Goal: Task Accomplishment & Management: Manage account settings

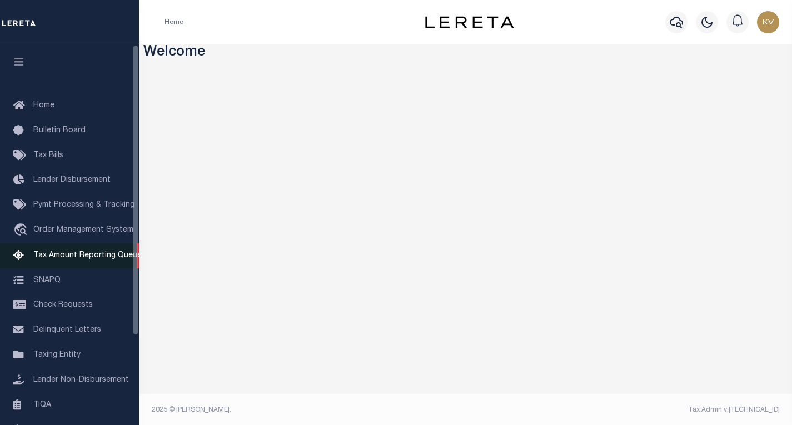
click at [82, 254] on span "Tax Amount Reporting Queue" at bounding box center [87, 256] width 108 height 8
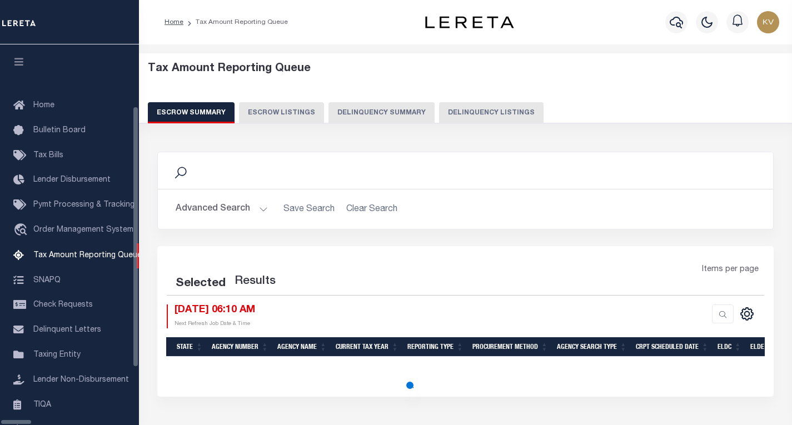
scroll to position [90, 0]
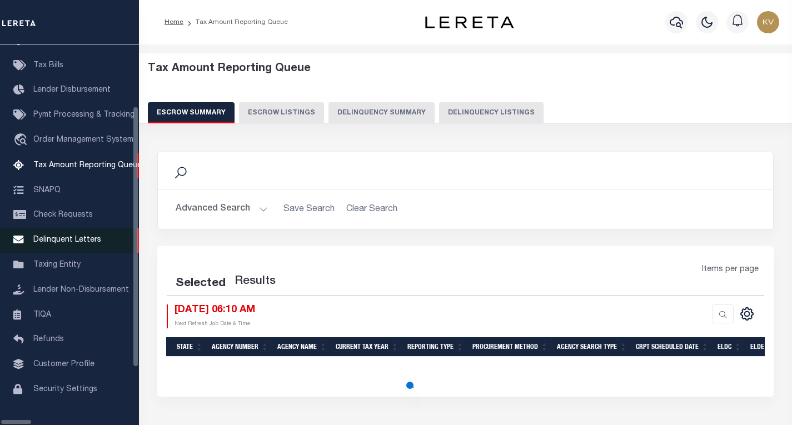
click at [81, 244] on span "Delinquent Letters" at bounding box center [67, 240] width 68 height 8
select select "100"
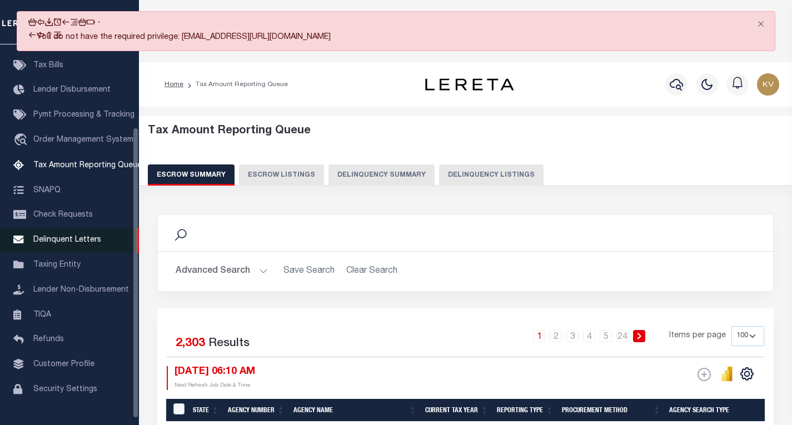
scroll to position [108, 0]
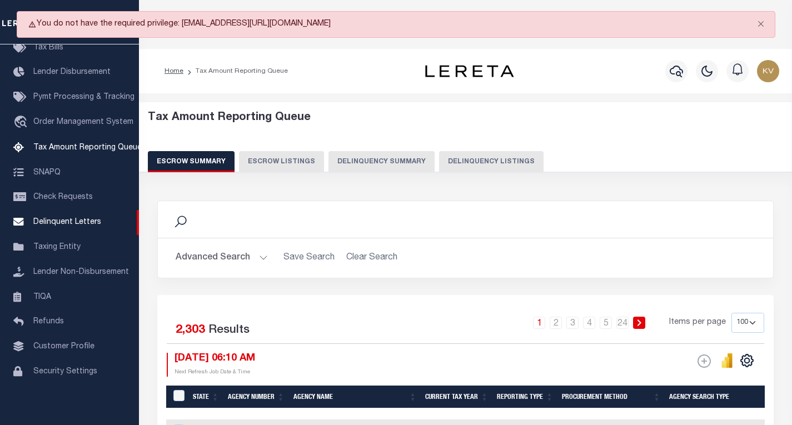
click at [403, 120] on h5 "Tax Amount Reporting Queue" at bounding box center [465, 117] width 635 height 13
click at [413, 108] on div "Tax Amount Reporting Queue Escrow Summary Escrow Listings Delinquency Summary" at bounding box center [466, 137] width 658 height 70
click at [468, 157] on button "Delinquency Listings" at bounding box center [491, 161] width 104 height 21
select select
select select "100"
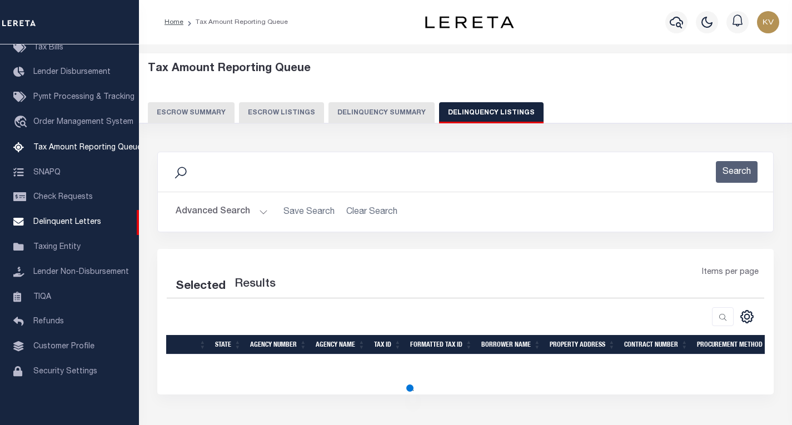
select select "100"
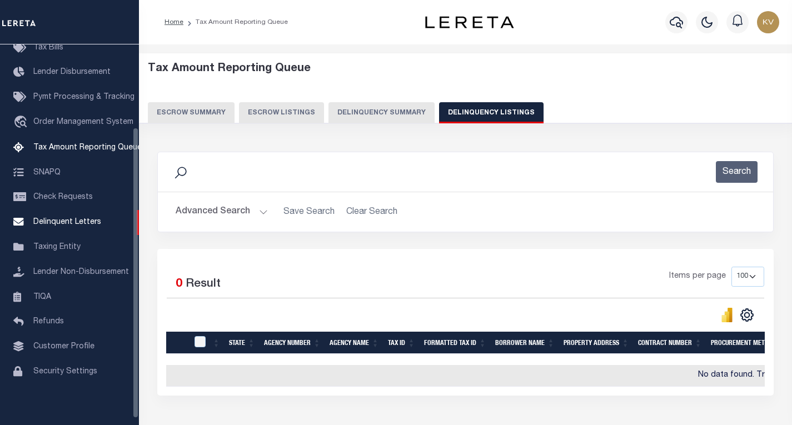
click at [233, 220] on button "Advanced Search" at bounding box center [222, 212] width 92 height 22
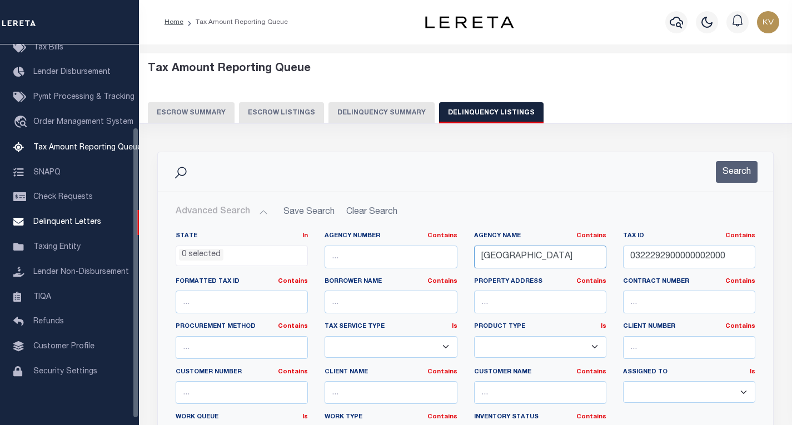
click at [523, 254] on input "GOVE COUNTY" at bounding box center [540, 257] width 132 height 23
paste input "JACKSON"
type input "JACKSON COUNTY"
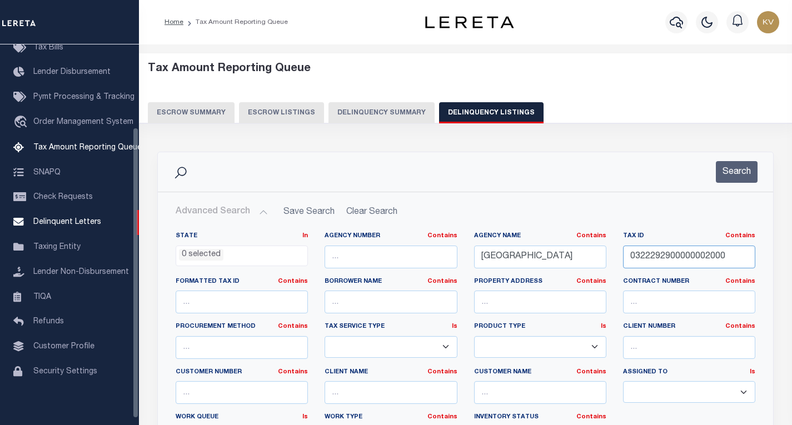
click at [669, 256] on input "0322292900000002000" at bounding box center [689, 257] width 132 height 23
paste input "0020127"
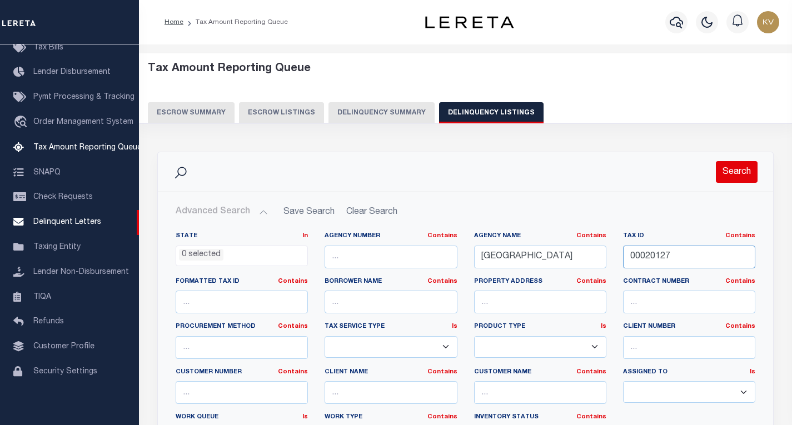
type input "00020127"
click at [733, 165] on button "Search" at bounding box center [736, 172] width 42 height 22
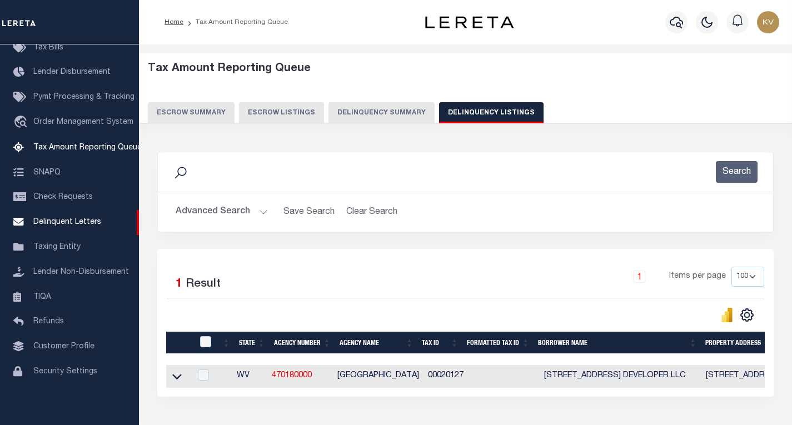
scroll to position [56, 0]
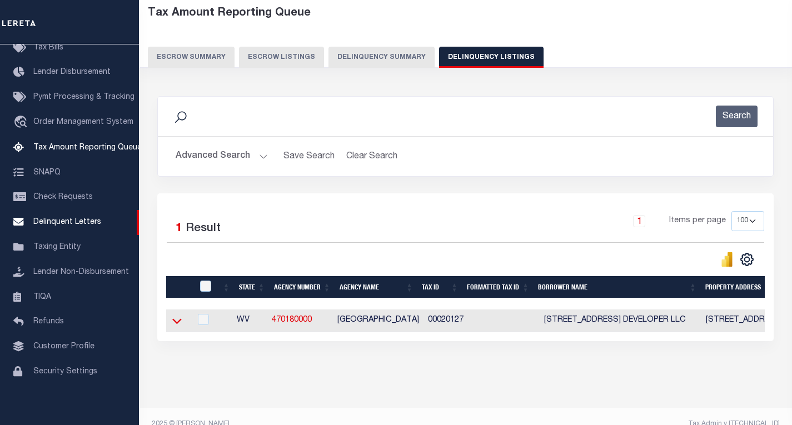
click at [179, 320] on icon at bounding box center [176, 321] width 9 height 12
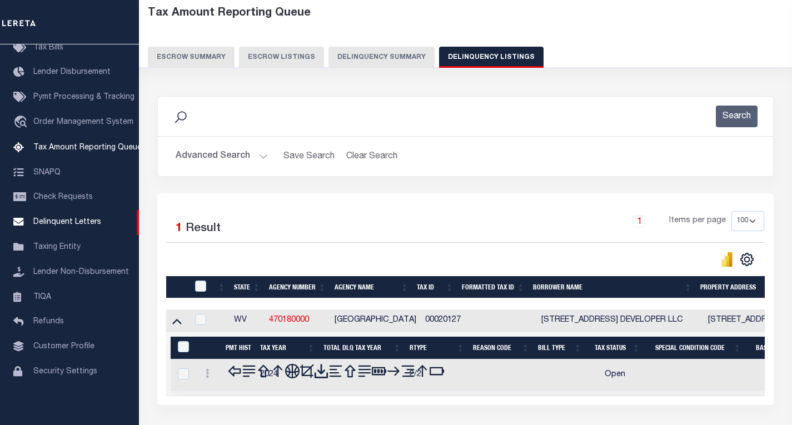
scroll to position [138, 0]
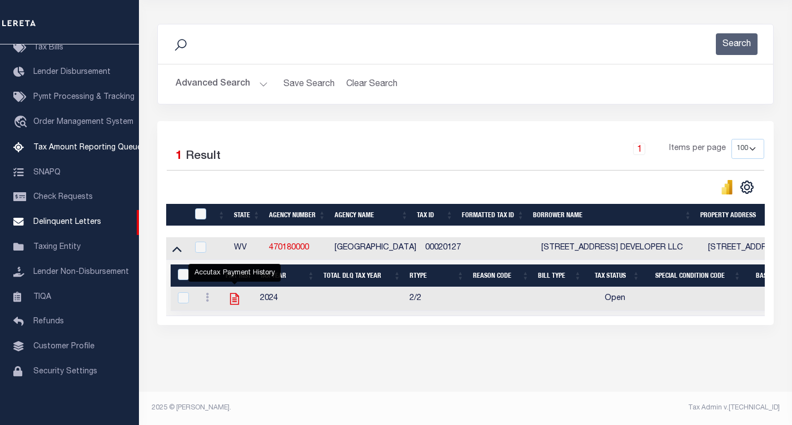
click at [233, 292] on icon "" at bounding box center [234, 299] width 14 height 14
checkbox input "true"
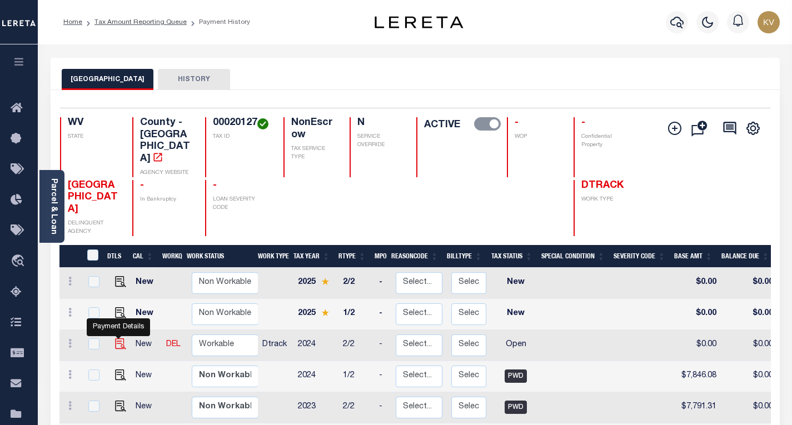
click at [117, 338] on img "" at bounding box center [120, 343] width 11 height 11
checkbox input "true"
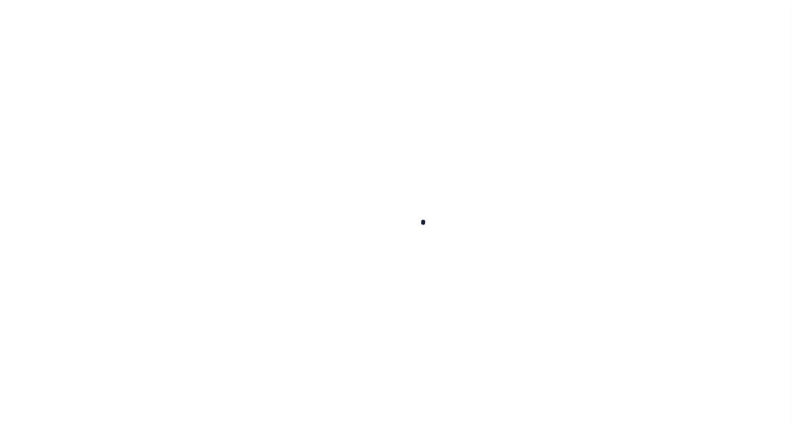
checkbox input "false"
type input "Semi Annual"
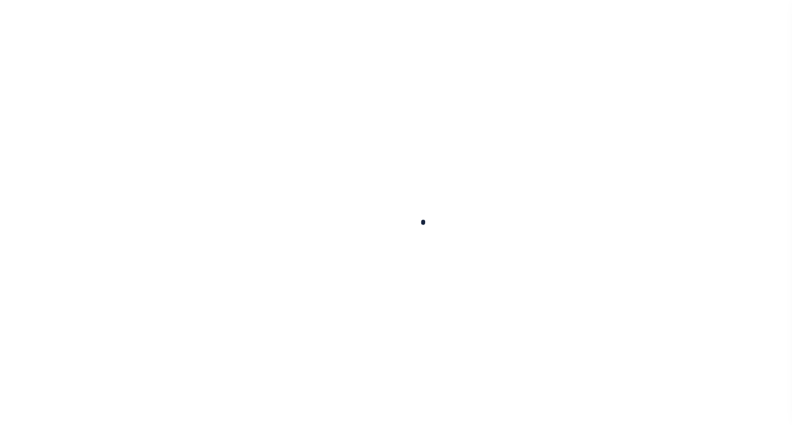
type input "[DATE]"
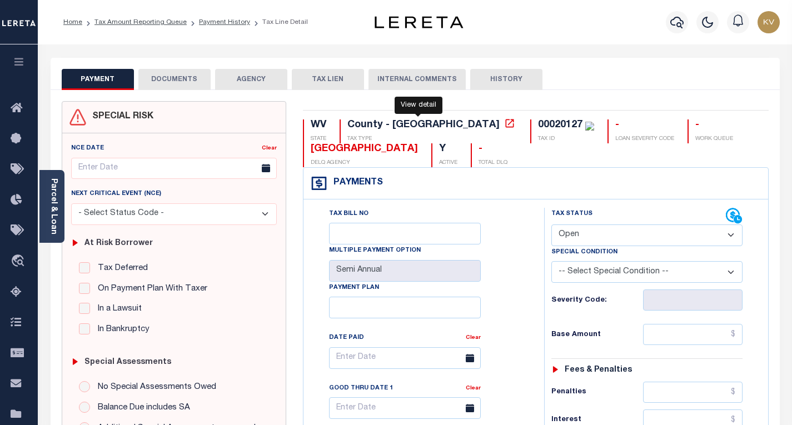
click at [504, 126] on icon at bounding box center [509, 123] width 11 height 11
click at [618, 231] on select "- Select Status Code - Open Due/Unpaid Paid Incomplete No Tax Due Internal Refu…" at bounding box center [646, 235] width 191 height 22
select select "PYD"
click at [551, 225] on select "- Select Status Code - Open Due/Unpaid Paid Incomplete No Tax Due Internal Refu…" at bounding box center [646, 235] width 191 height 22
type input "08/12/2025"
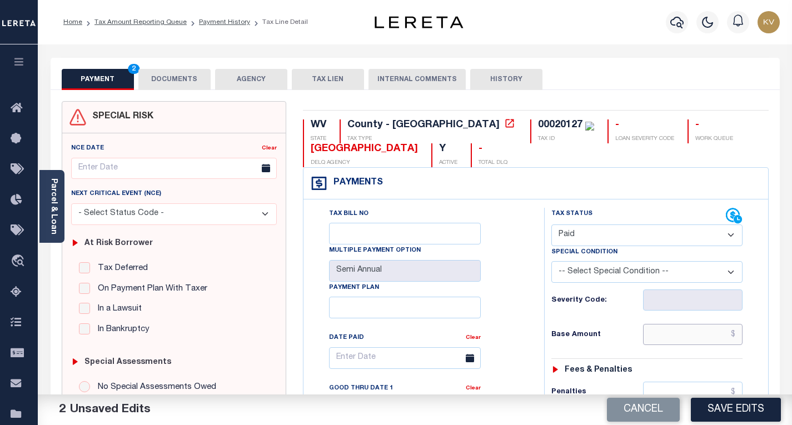
drag, startPoint x: 673, startPoint y: 329, endPoint x: 673, endPoint y: 335, distance: 6.1
click at [673, 329] on input "text" at bounding box center [692, 334] width 99 height 21
paste input "7846.08"
type input "$7,846.08"
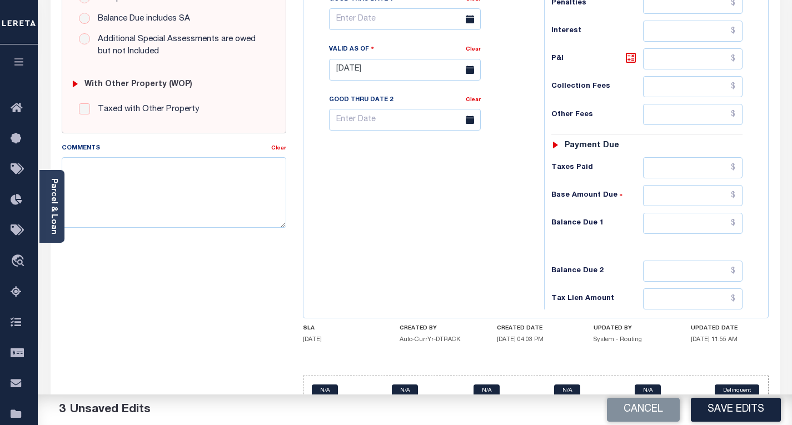
scroll to position [417, 0]
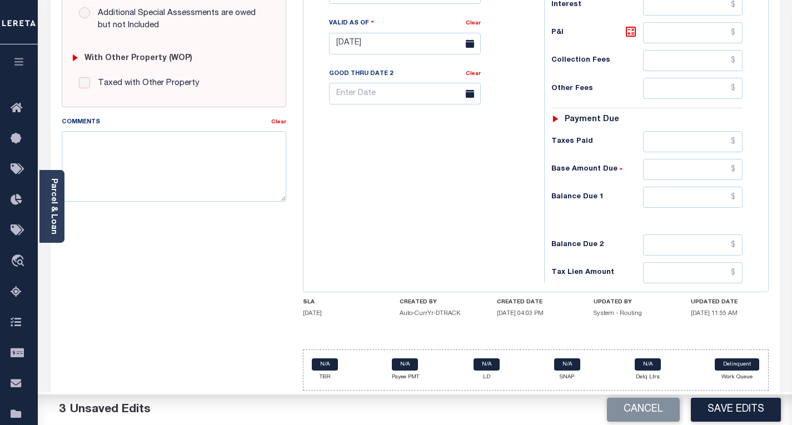
click at [677, 333] on div "WV STATE County - WV TAX TYPE 00020127 TAX ID - LOAN SEVERITY CODE - WORK QUEUE…" at bounding box center [535, 48] width 465 height 686
click at [654, 200] on input "text" at bounding box center [692, 197] width 99 height 21
type input "$0.00"
click at [474, 197] on div "Tax Bill No Multiple Payment Option Semi Annual Payment Plan Clear" at bounding box center [420, 38] width 229 height 490
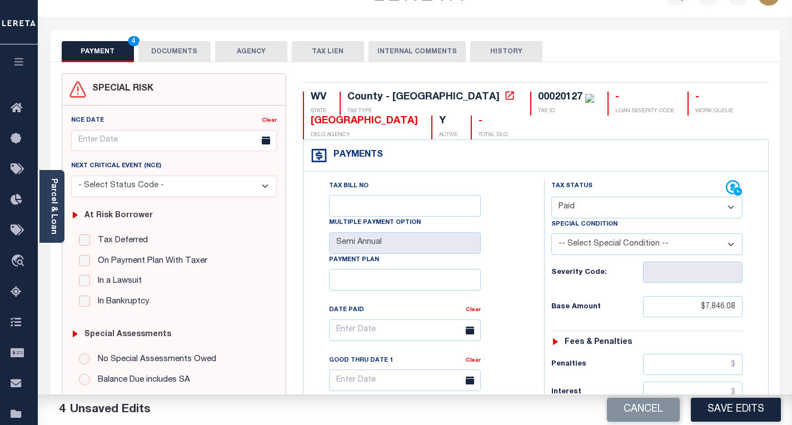
scroll to position [0, 0]
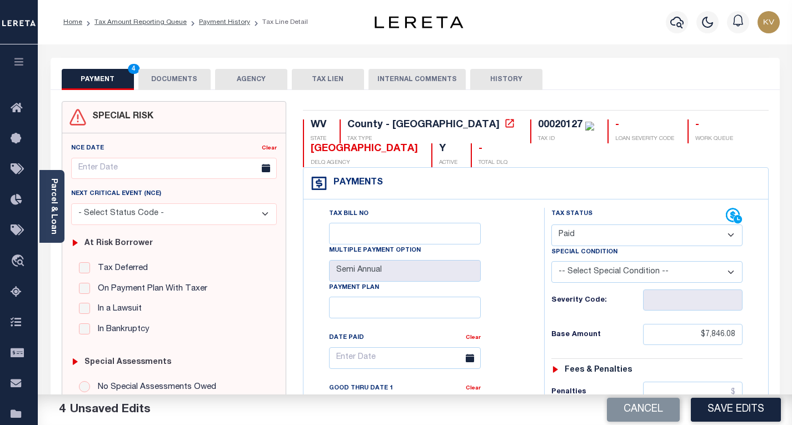
click at [176, 89] on button "DOCUMENTS" at bounding box center [174, 79] width 72 height 21
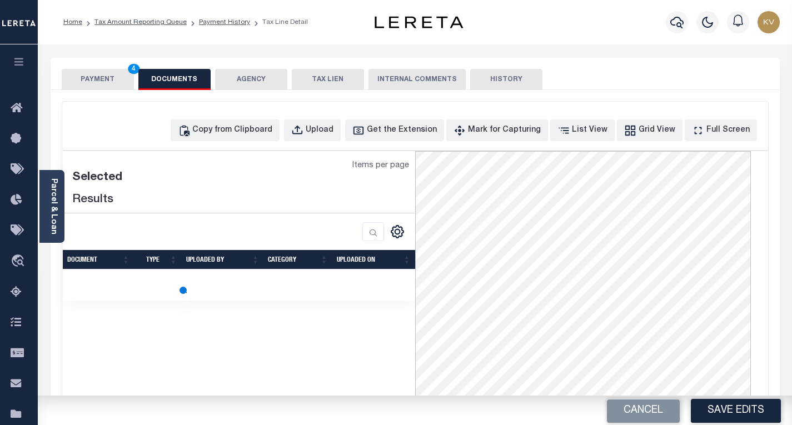
click at [174, 80] on button "DOCUMENTS" at bounding box center [174, 79] width 72 height 21
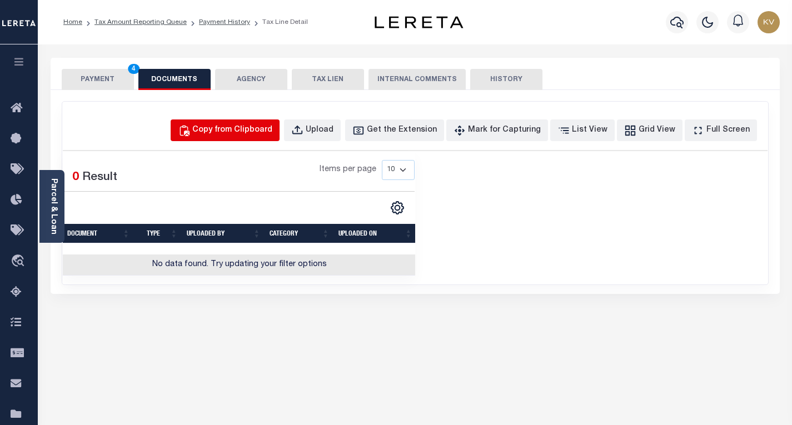
click at [255, 129] on div "Copy from Clipboard" at bounding box center [232, 130] width 80 height 12
select select "POP"
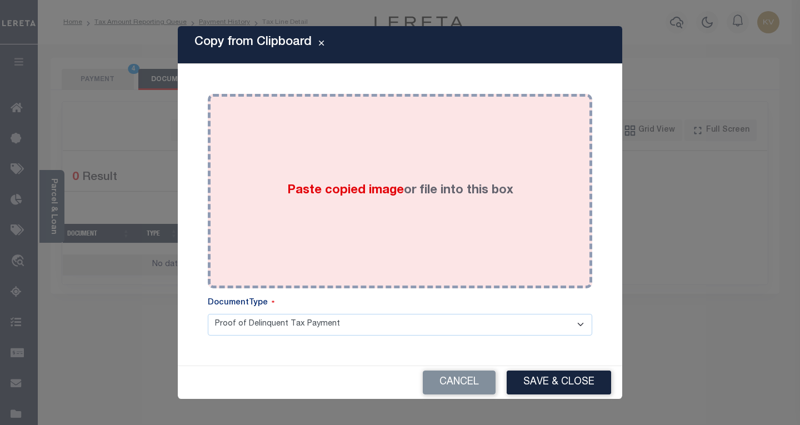
click at [354, 182] on label "Paste copied image or file into this box" at bounding box center [400, 191] width 226 height 18
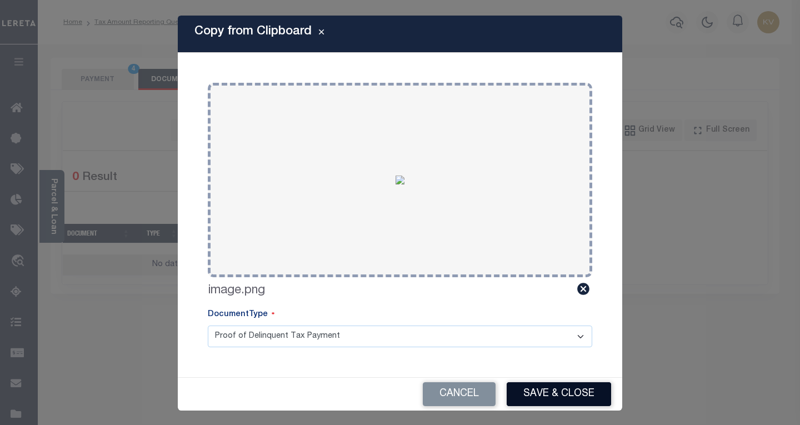
click at [543, 389] on button "Save & Close" at bounding box center [559, 394] width 104 height 24
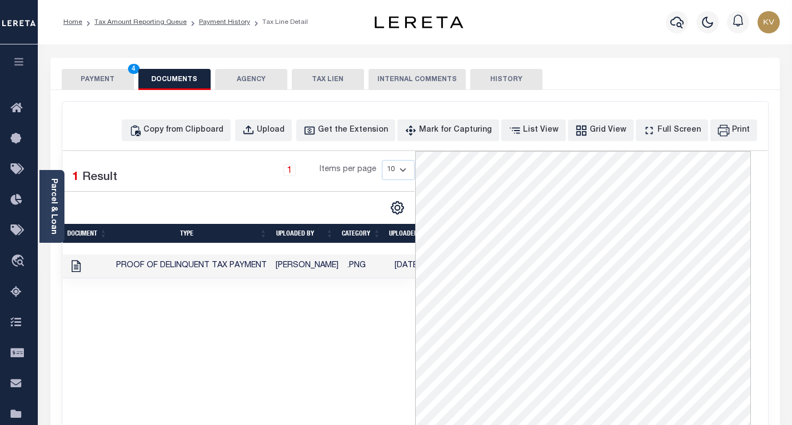
click at [119, 77] on button "PAYMENT 4" at bounding box center [98, 79] width 72 height 21
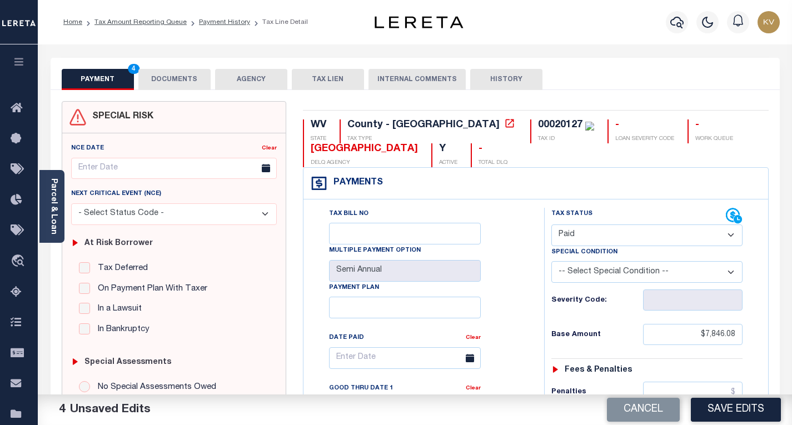
scroll to position [56, 0]
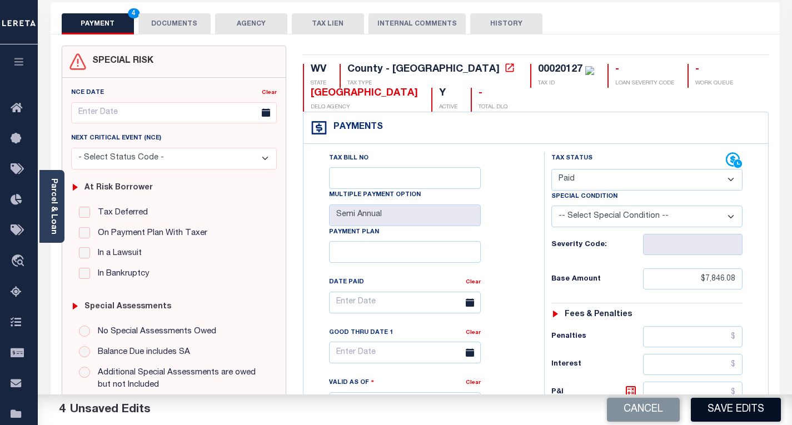
click at [714, 408] on button "Save Edits" at bounding box center [735, 410] width 90 height 24
checkbox input "false"
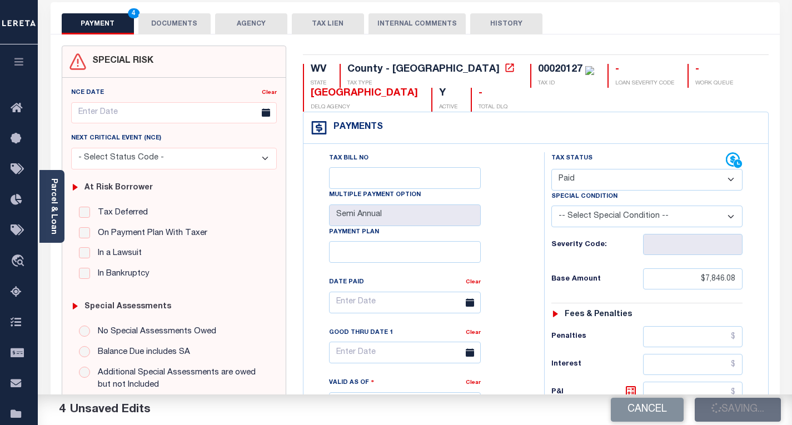
type input "$7,846.08"
type input "$0"
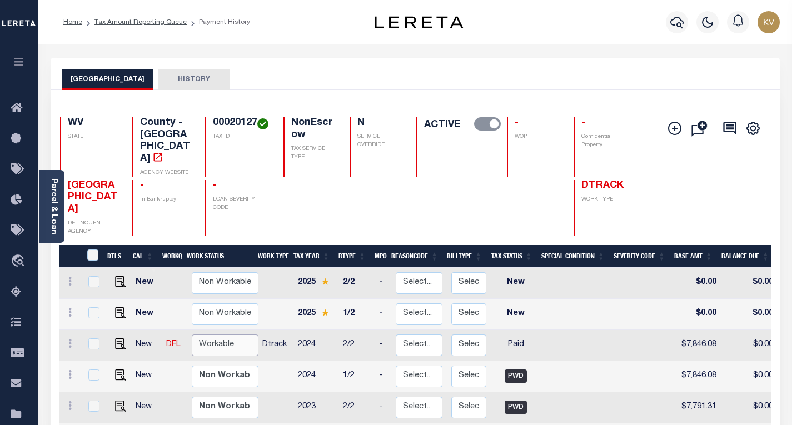
click at [197, 334] on select "Non Workable Workable" at bounding box center [225, 345] width 67 height 22
checkbox input "true"
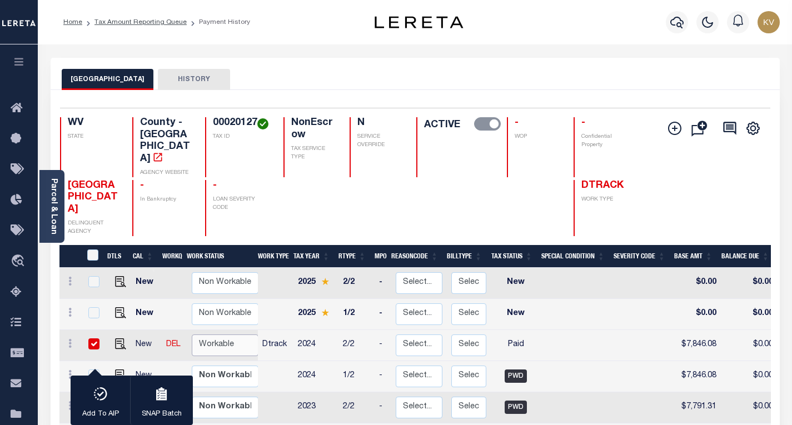
select select "true"
click at [192, 334] on select "Non Workable Workable" at bounding box center [225, 345] width 67 height 22
checkbox input "false"
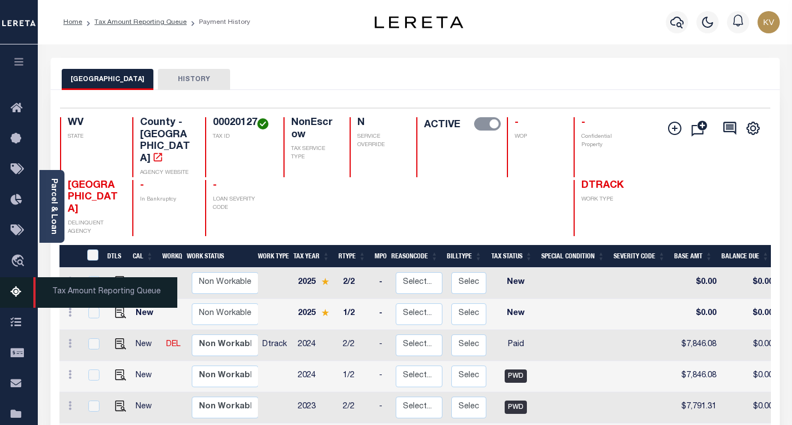
click at [17, 291] on icon at bounding box center [20, 293] width 18 height 14
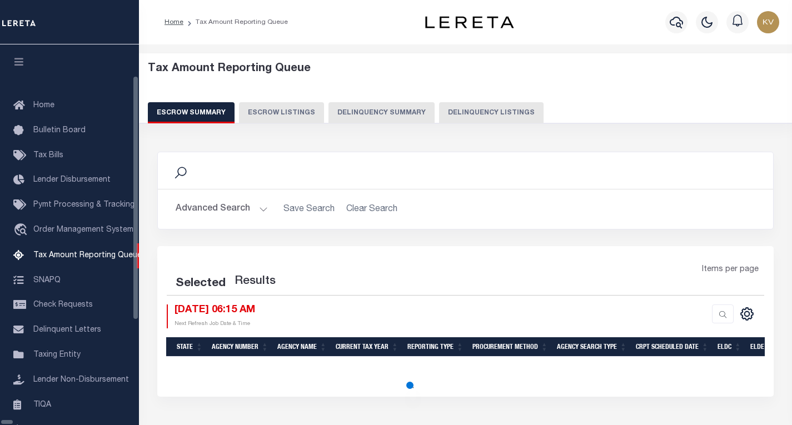
select select "100"
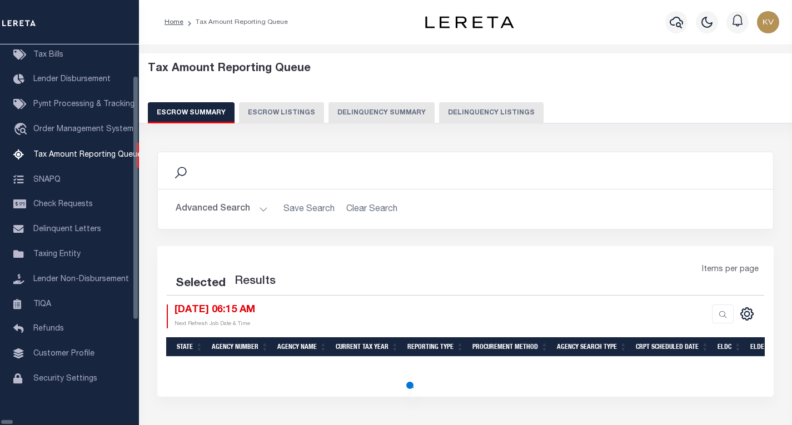
select select "100"
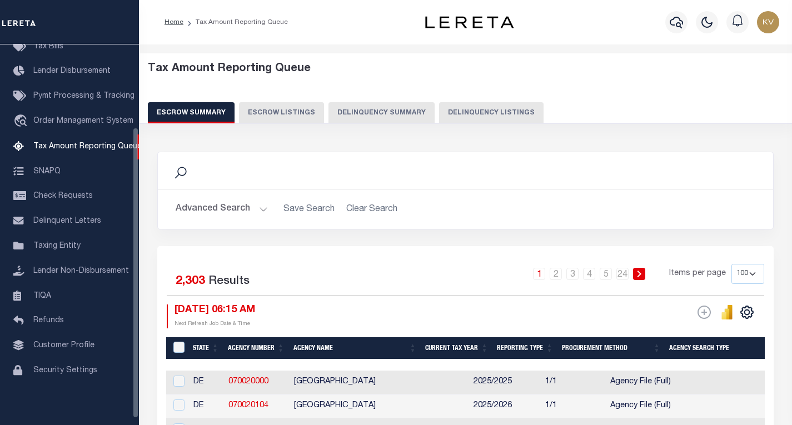
scroll to position [108, 0]
click at [474, 113] on button "Delinquency Listings" at bounding box center [491, 112] width 104 height 21
select select
select select "100"
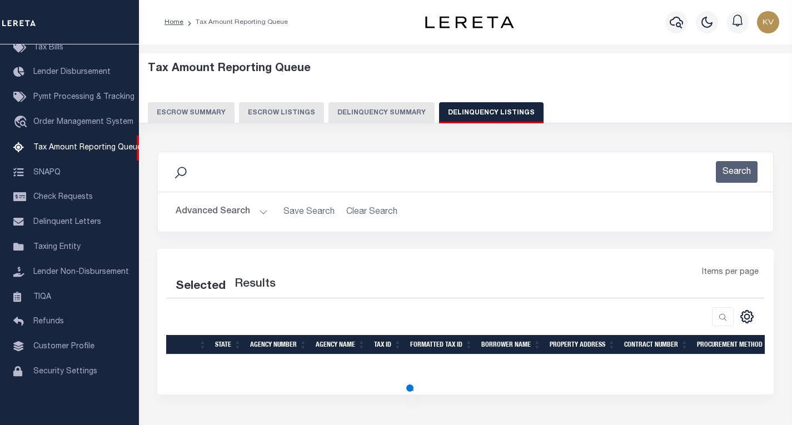
select select "100"
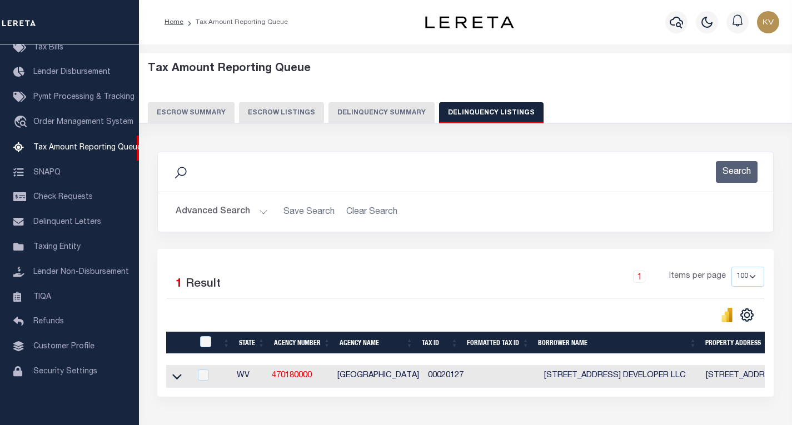
click at [253, 212] on button "Advanced Search" at bounding box center [222, 212] width 92 height 22
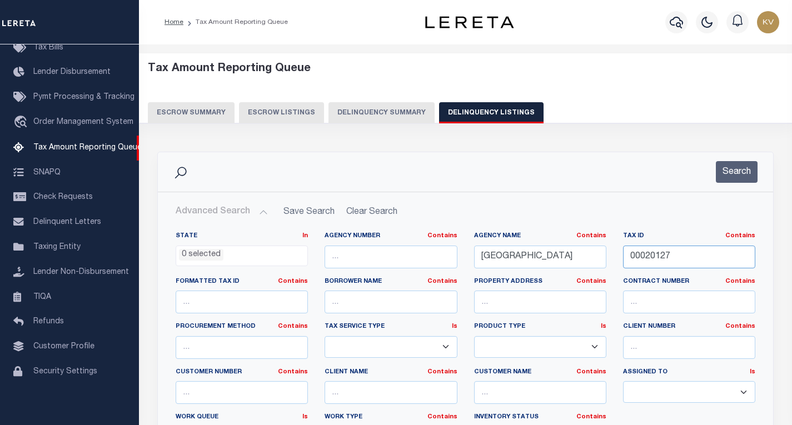
click at [679, 255] on input "00020127" at bounding box center [689, 257] width 132 height 23
paste input "24360022"
type input "24360022"
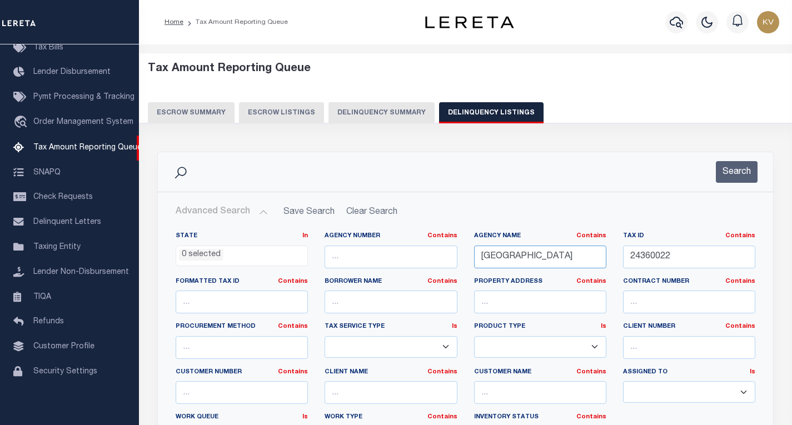
click at [514, 263] on input "[GEOGRAPHIC_DATA]" at bounding box center [540, 257] width 132 height 23
paste input "HARRI"
type input "[GEOGRAPHIC_DATA]"
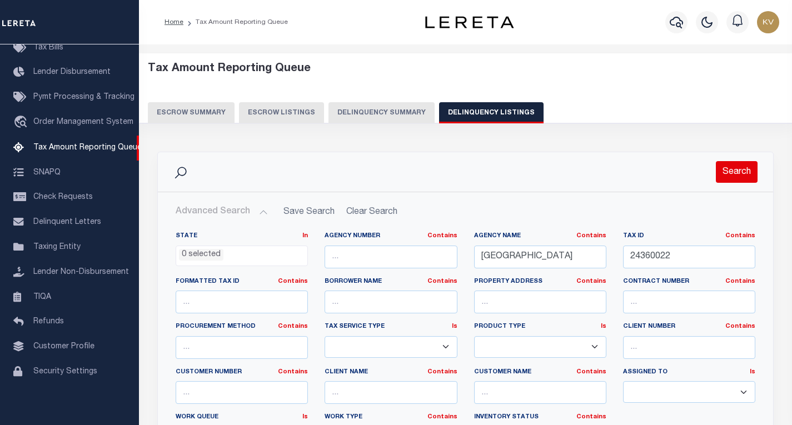
click at [732, 166] on button "Search" at bounding box center [736, 172] width 42 height 22
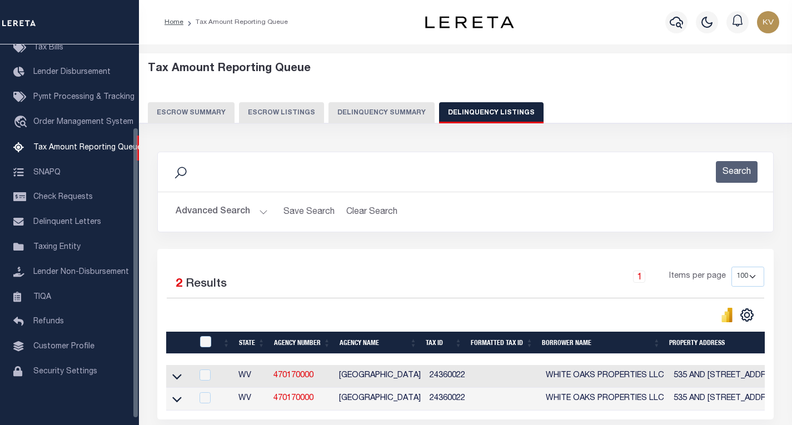
click at [261, 216] on button "Advanced Search" at bounding box center [222, 212] width 92 height 22
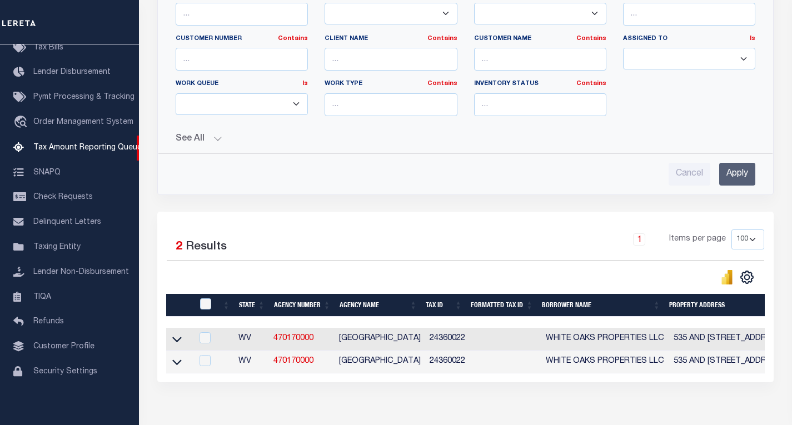
scroll to position [400, 0]
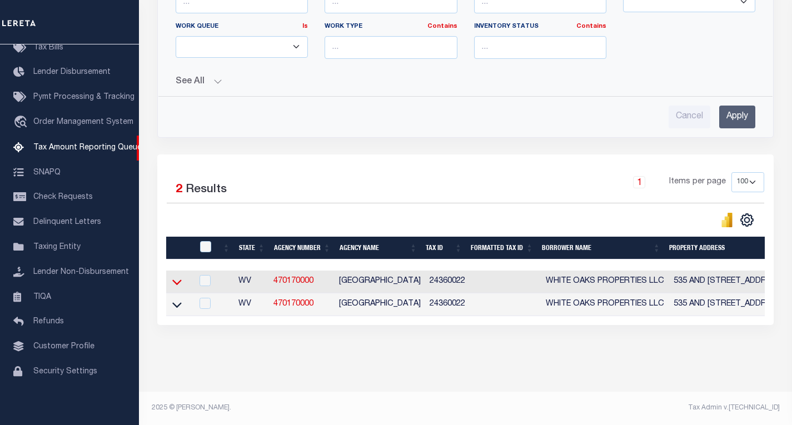
click at [174, 276] on icon at bounding box center [176, 282] width 9 height 12
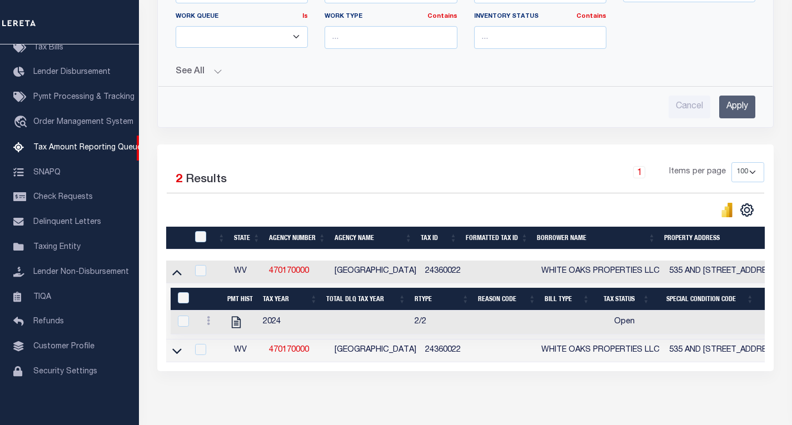
scroll to position [450, 0]
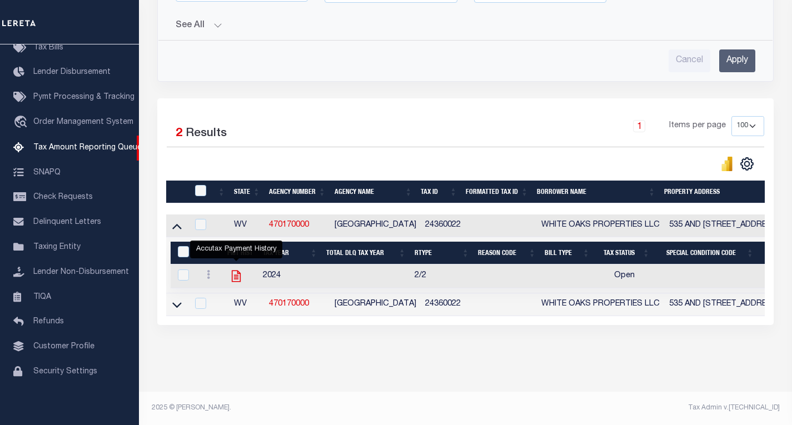
click at [236, 275] on icon "" at bounding box center [236, 276] width 14 height 14
checkbox input "true"
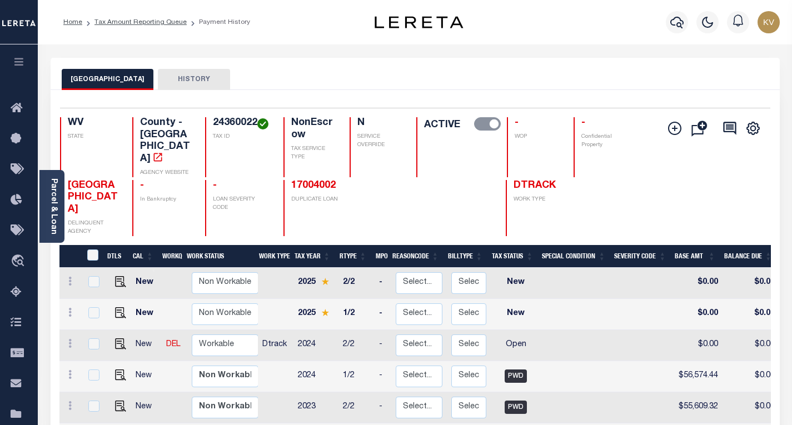
scroll to position [1, 0]
click at [118, 337] on img "" at bounding box center [120, 342] width 11 height 11
checkbox input "true"
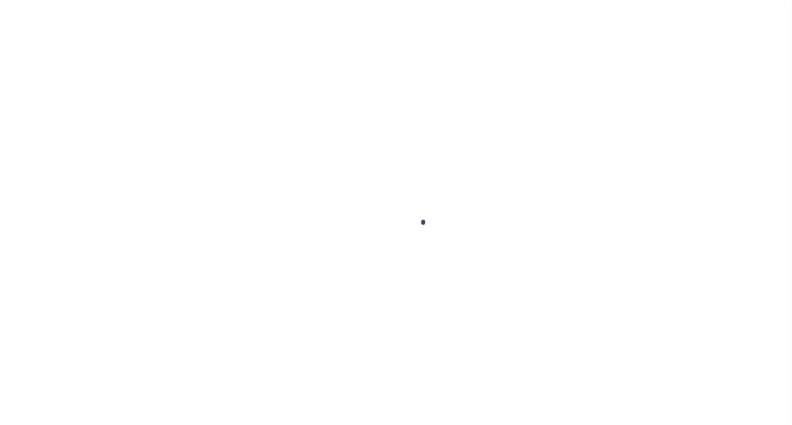
select select "OP2"
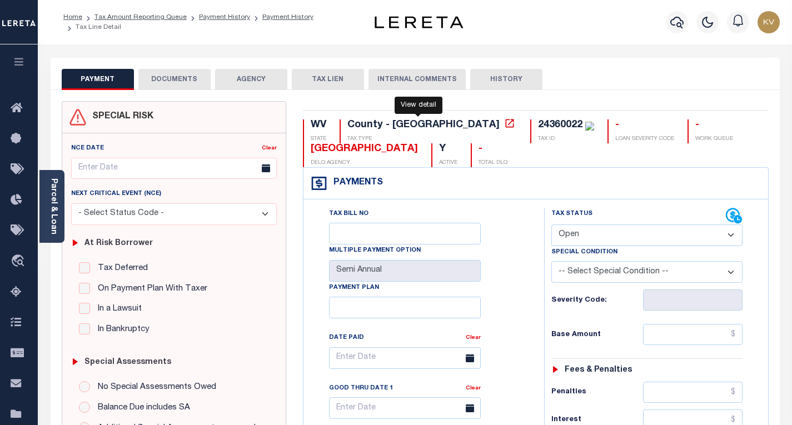
click at [504, 124] on icon at bounding box center [509, 123] width 11 height 11
click at [54, 221] on link "Parcel & Loan" at bounding box center [53, 206] width 8 height 56
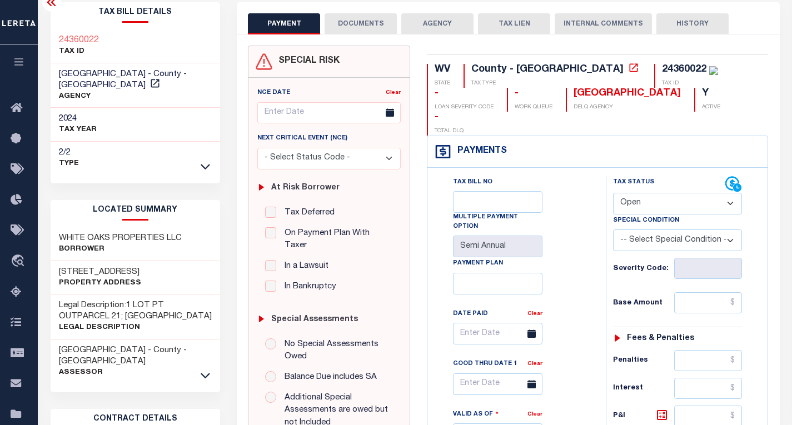
scroll to position [167, 0]
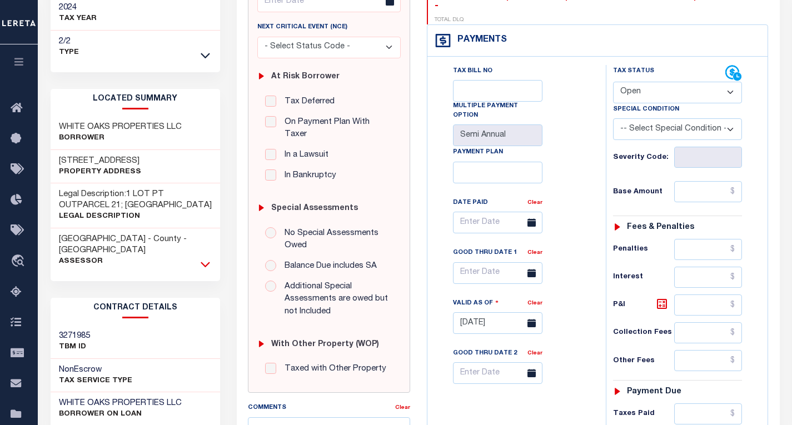
click at [204, 258] on icon at bounding box center [205, 264] width 9 height 12
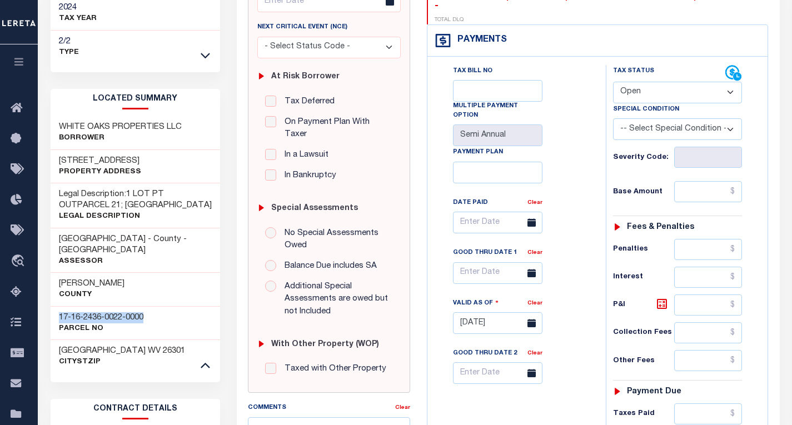
drag, startPoint x: 149, startPoint y: 308, endPoint x: 59, endPoint y: 307, distance: 90.0
click at [59, 307] on div "17-16-2436-0022-0000 Parcel No" at bounding box center [136, 323] width 170 height 34
copy h3 "17-16-2436-0022-0000"
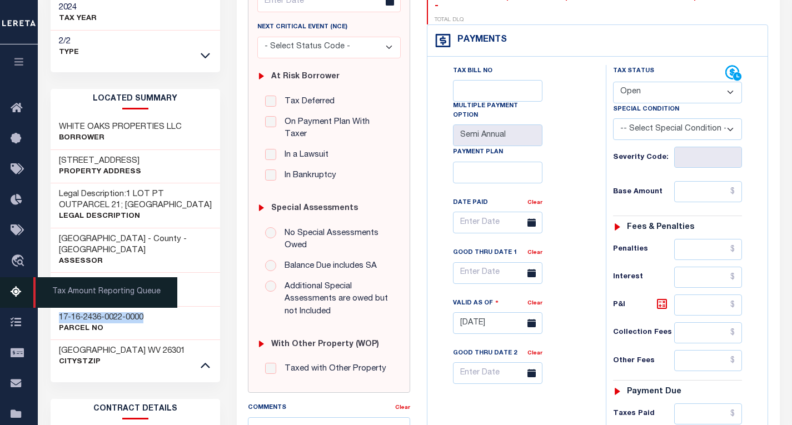
click at [14, 290] on icon at bounding box center [20, 293] width 18 height 14
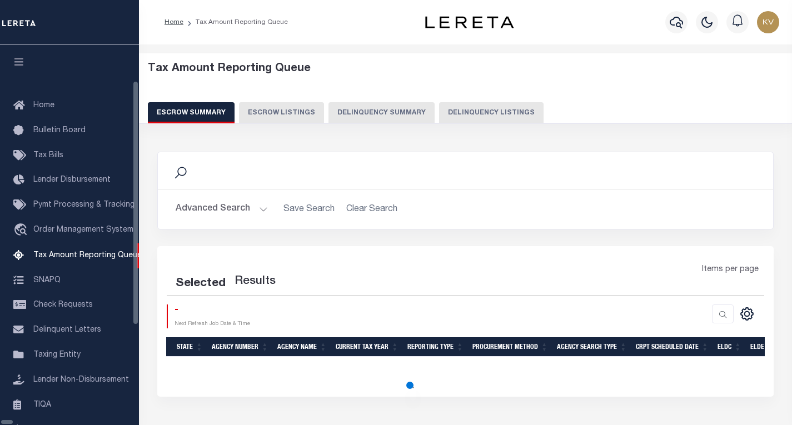
select select "100"
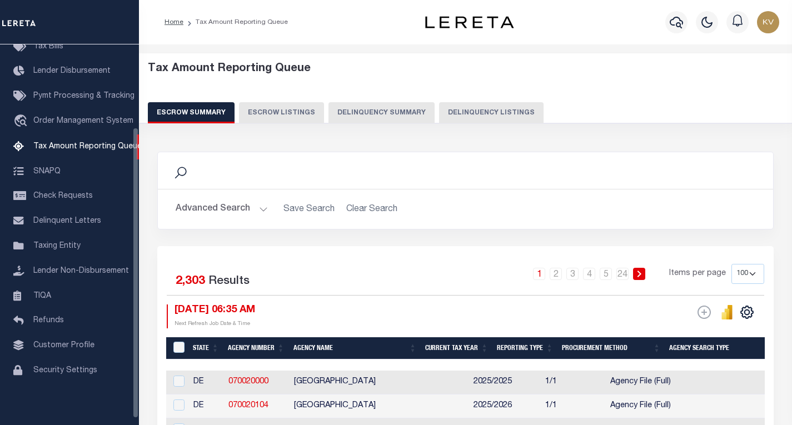
click at [391, 110] on button "Delinquency Summary" at bounding box center [381, 112] width 106 height 21
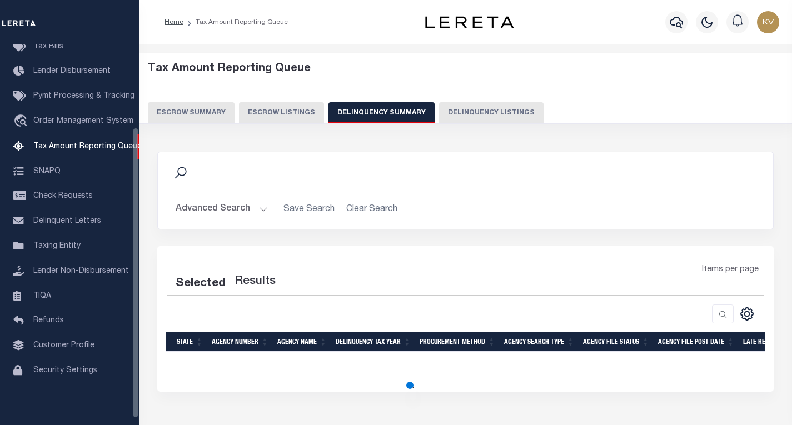
scroll to position [108, 0]
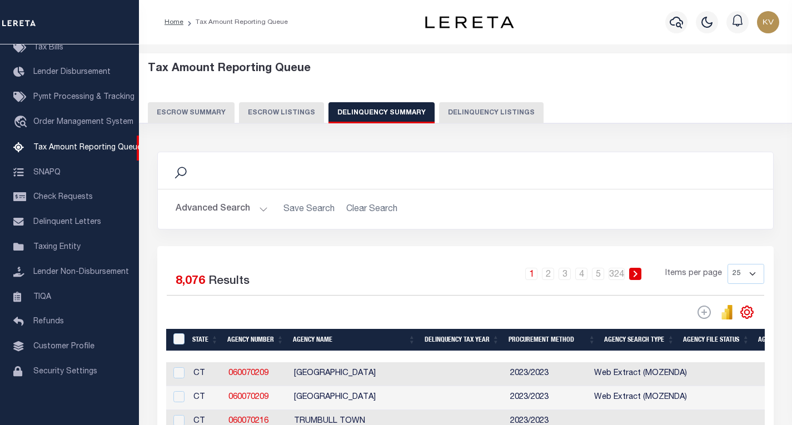
click at [409, 111] on button "Delinquency Summary" at bounding box center [381, 112] width 106 height 21
click at [493, 107] on button "Delinquency Listings" at bounding box center [491, 112] width 104 height 21
select select "100"
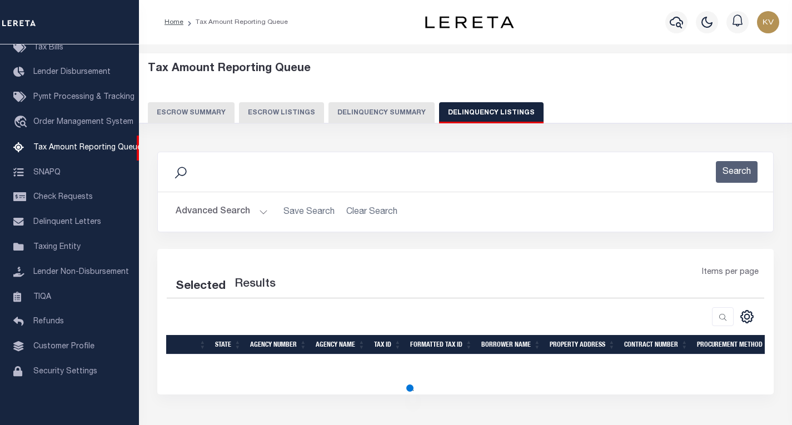
select select "100"
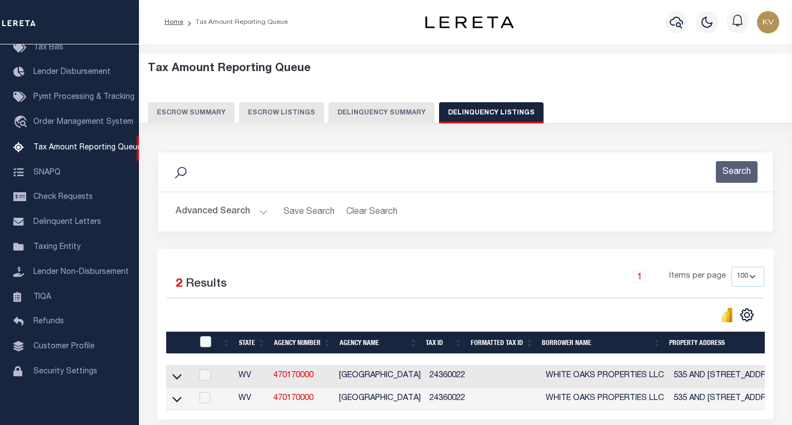
click at [245, 214] on button "Advanced Search" at bounding box center [222, 212] width 92 height 22
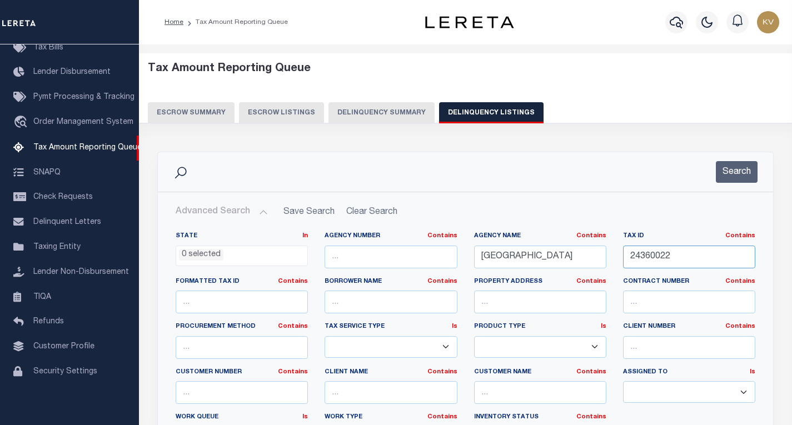
click at [662, 255] on input "24360022" at bounding box center [689, 257] width 132 height 23
paste input "5"
type input "24360025"
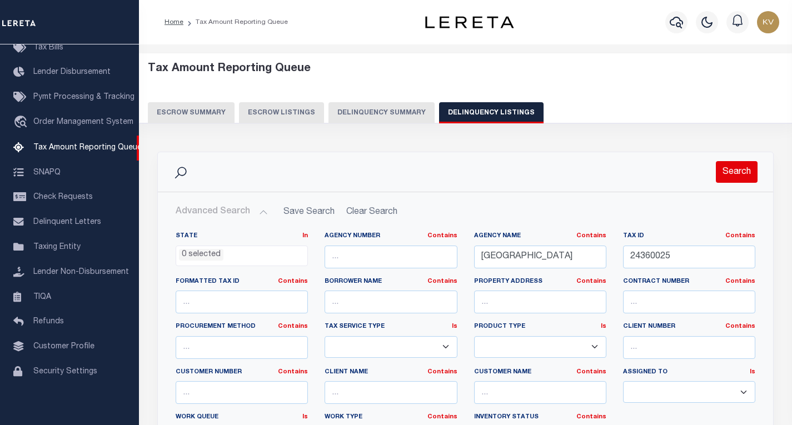
click at [723, 179] on button "Search" at bounding box center [736, 172] width 42 height 22
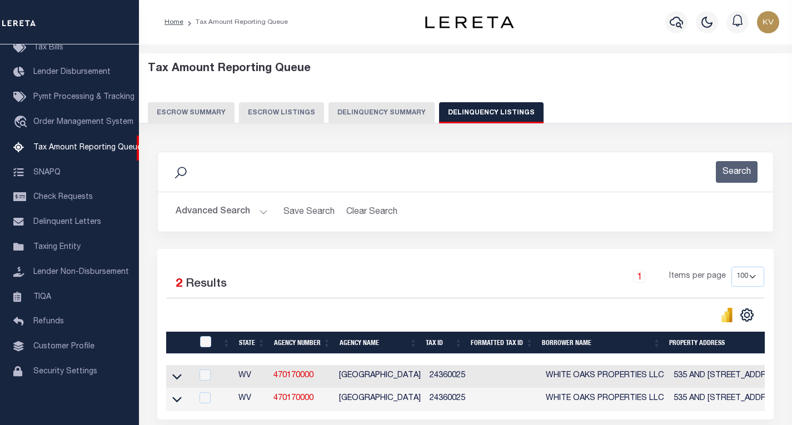
scroll to position [56, 0]
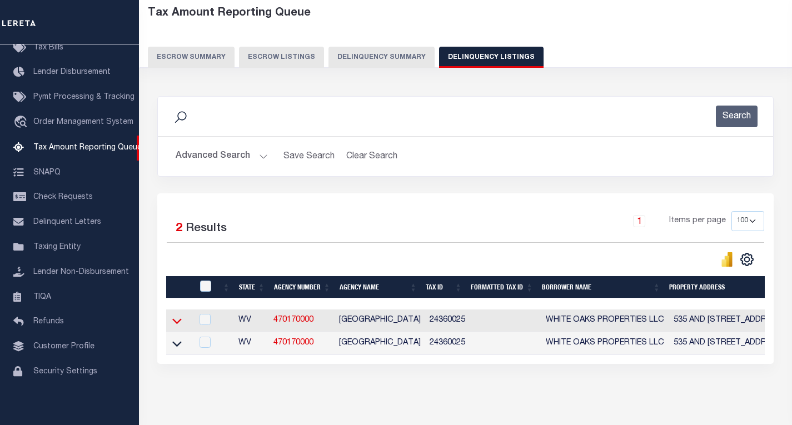
click at [178, 324] on icon at bounding box center [176, 322] width 9 height 6
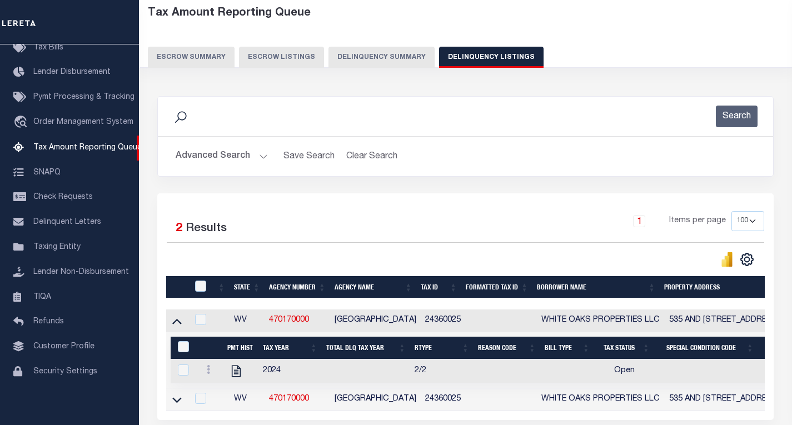
scroll to position [111, 0]
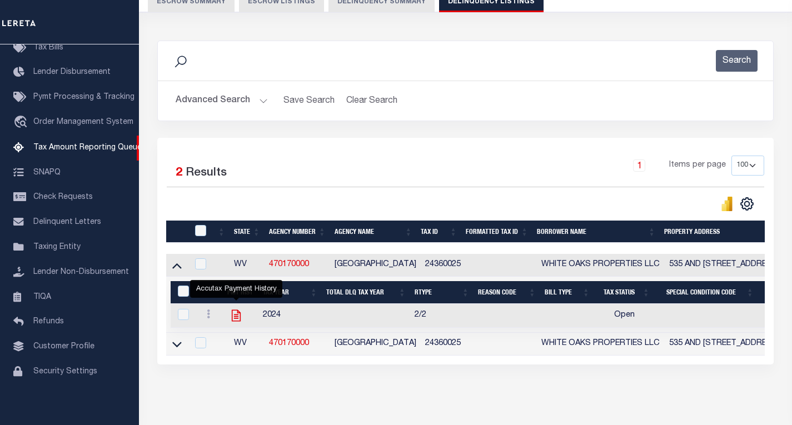
click at [237, 318] on icon "" at bounding box center [236, 316] width 9 height 12
checkbox input "true"
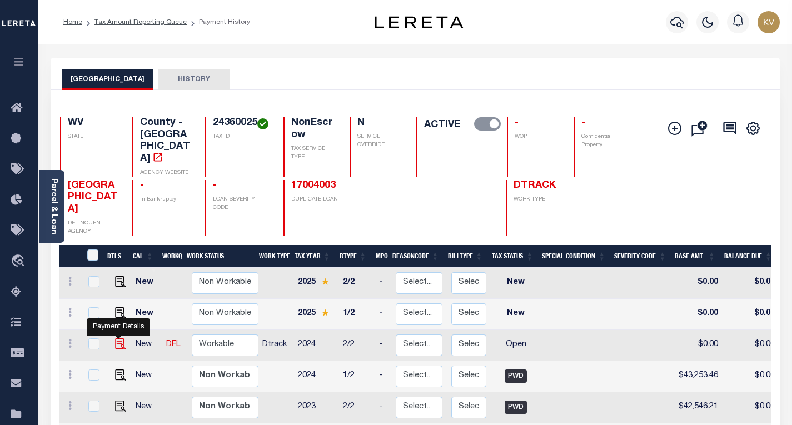
click at [119, 338] on img "" at bounding box center [120, 343] width 11 height 11
checkbox input "true"
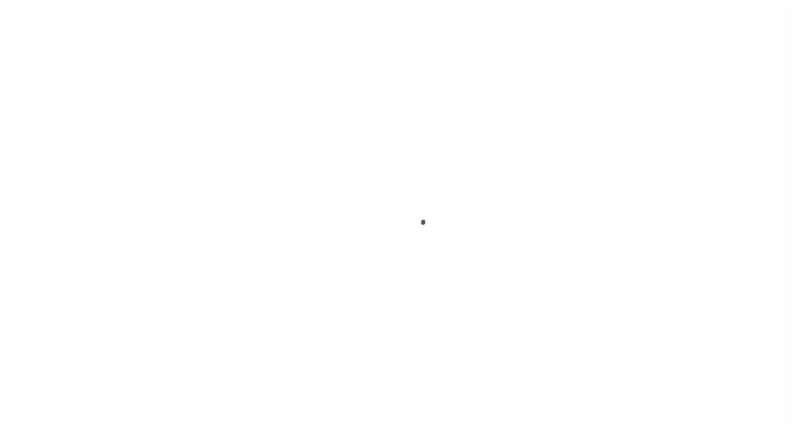
select select "OP2"
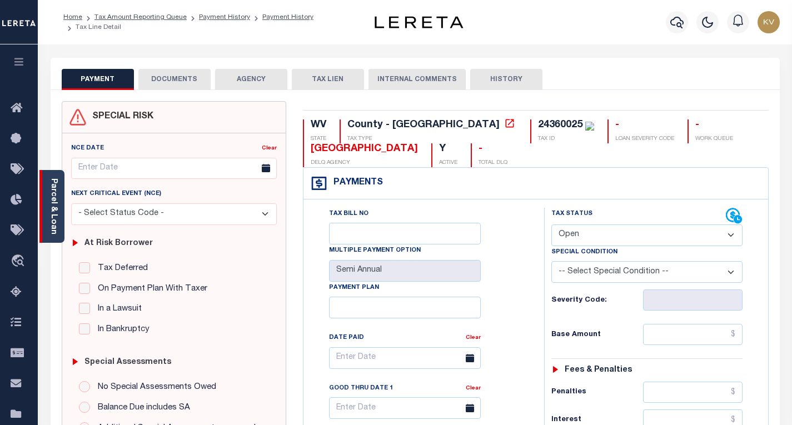
click at [56, 222] on link "Parcel & Loan" at bounding box center [53, 206] width 8 height 56
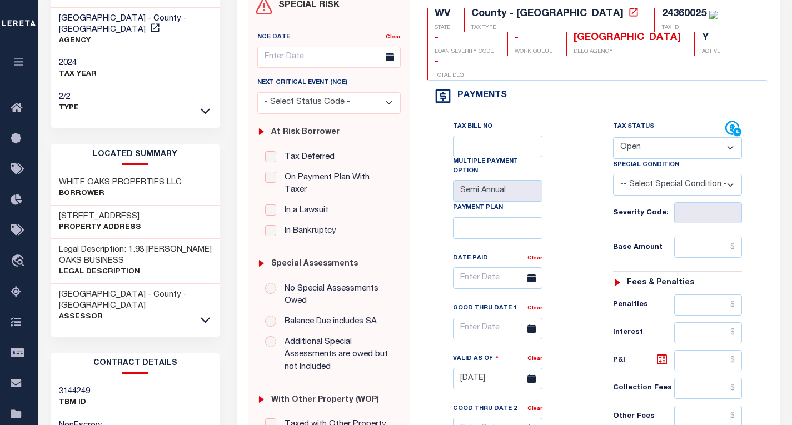
scroll to position [167, 0]
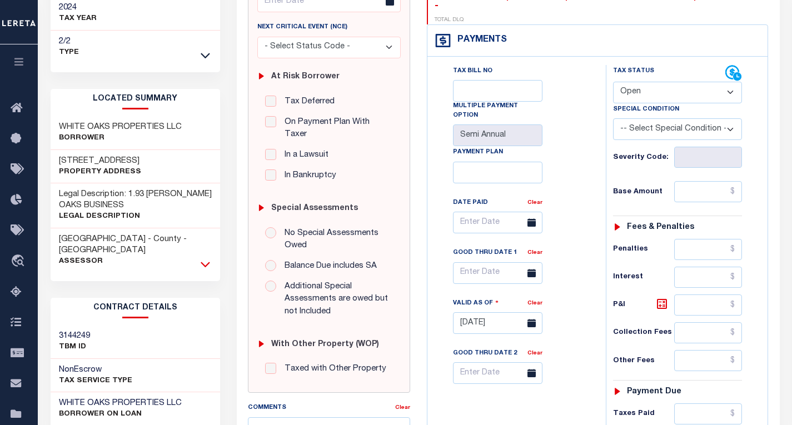
click at [206, 258] on icon at bounding box center [205, 264] width 9 height 12
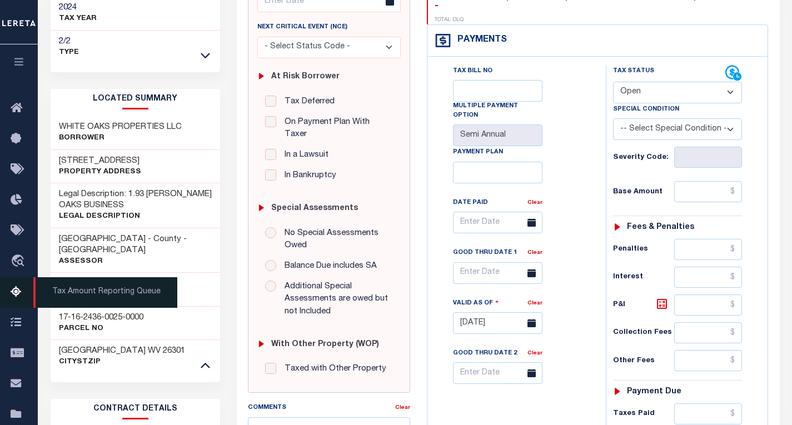
click at [22, 293] on icon at bounding box center [20, 293] width 18 height 14
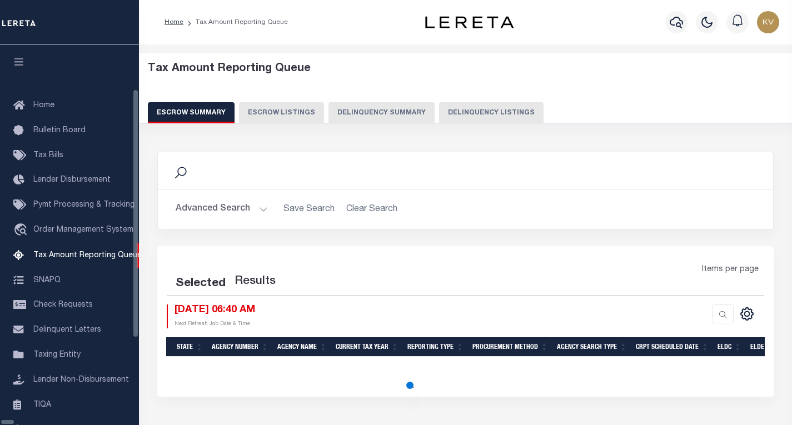
select select "100"
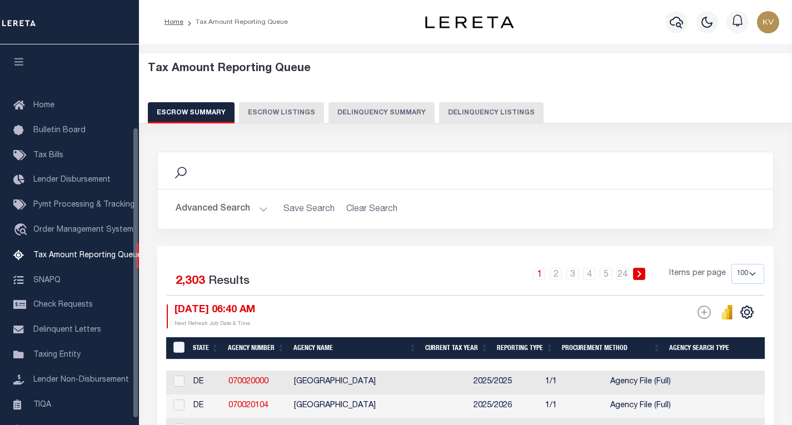
scroll to position [108, 0]
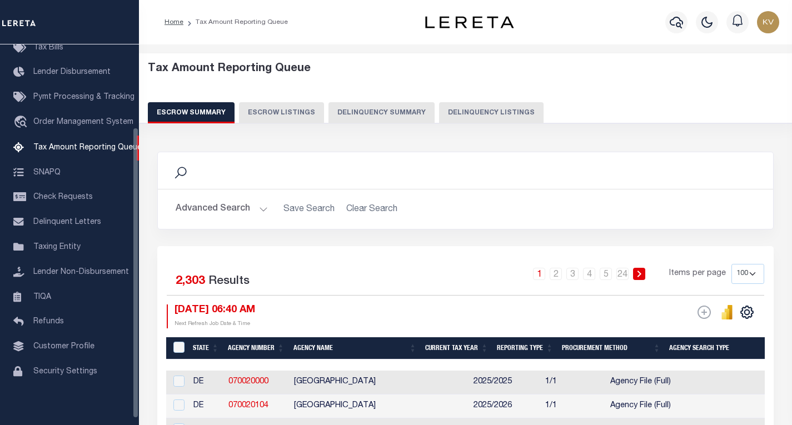
click at [439, 112] on button "Delinquency Listings" at bounding box center [491, 112] width 104 height 21
select select "100"
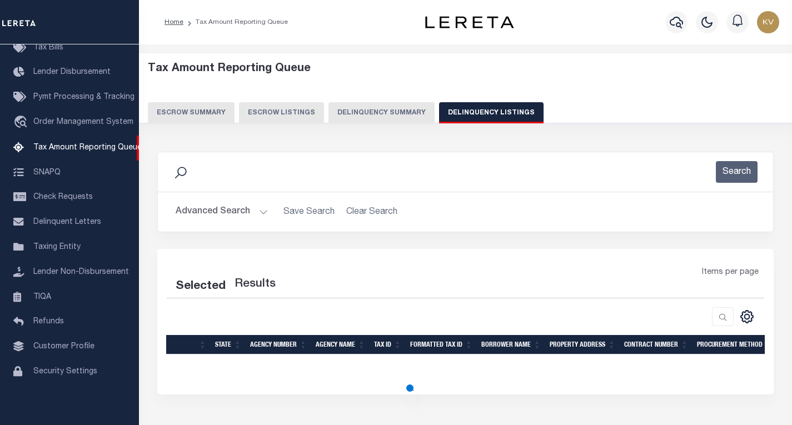
select select "100"
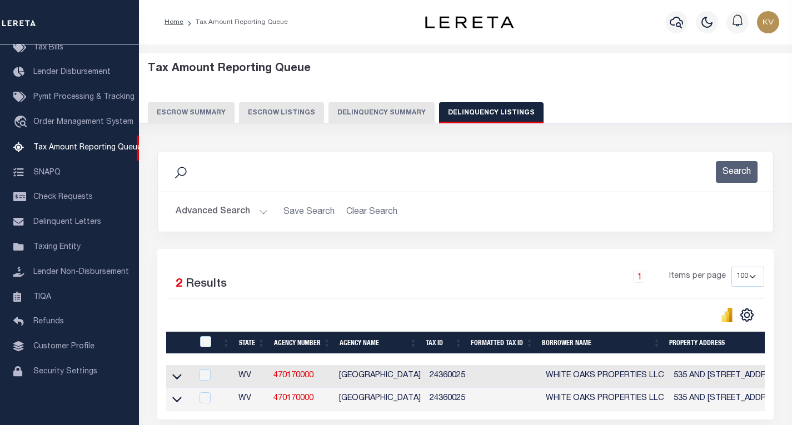
click at [252, 209] on button "Advanced Search" at bounding box center [222, 212] width 92 height 22
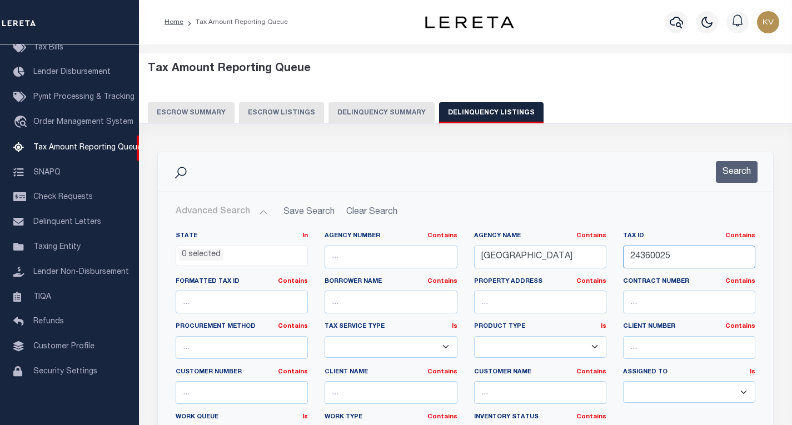
click at [655, 248] on input "24360025" at bounding box center [689, 257] width 132 height 23
paste input "07 247005400060000"
type input "07 247005400060000"
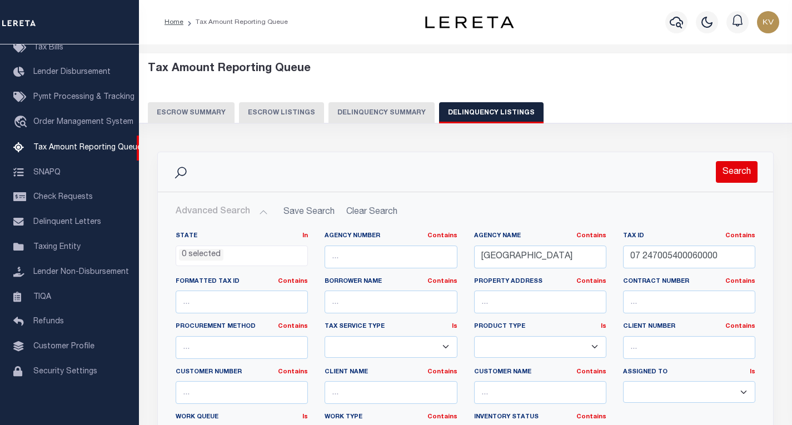
click at [729, 175] on button "Search" at bounding box center [736, 172] width 42 height 22
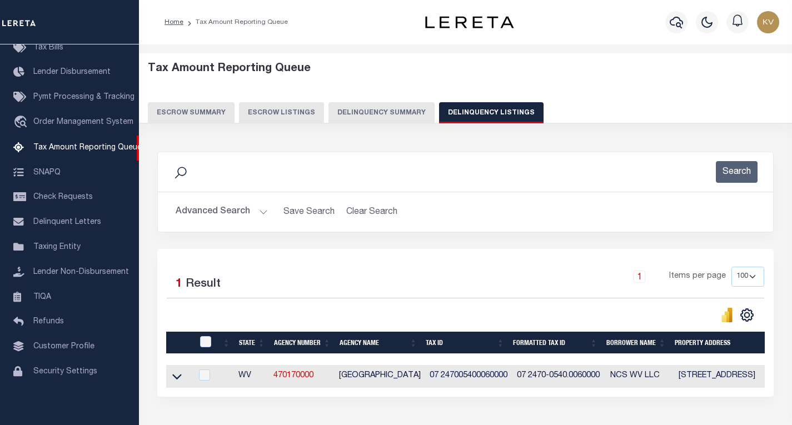
click at [177, 378] on icon at bounding box center [176, 376] width 9 height 12
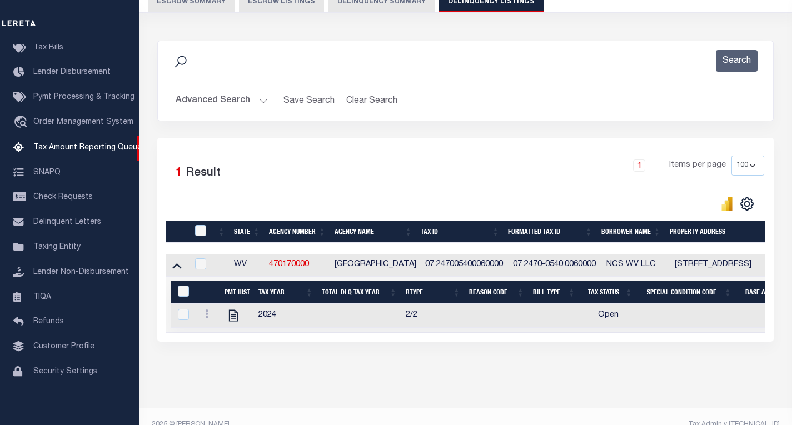
scroll to position [138, 0]
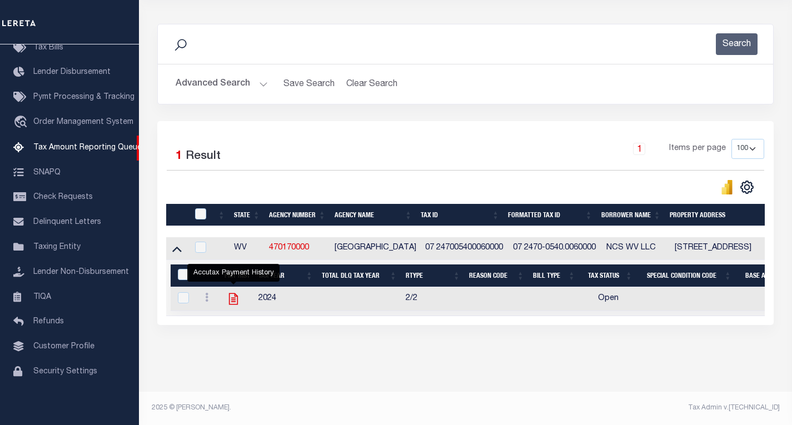
click at [233, 293] on icon "" at bounding box center [233, 299] width 9 height 12
checkbox input "true"
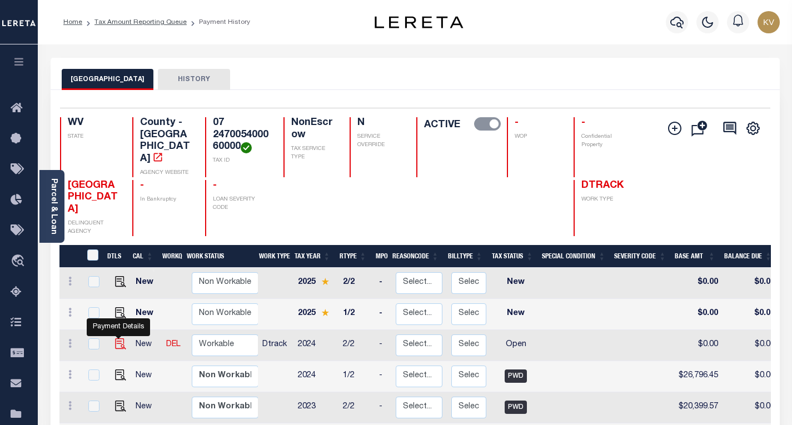
click at [117, 338] on img "" at bounding box center [120, 343] width 11 height 11
checkbox input "true"
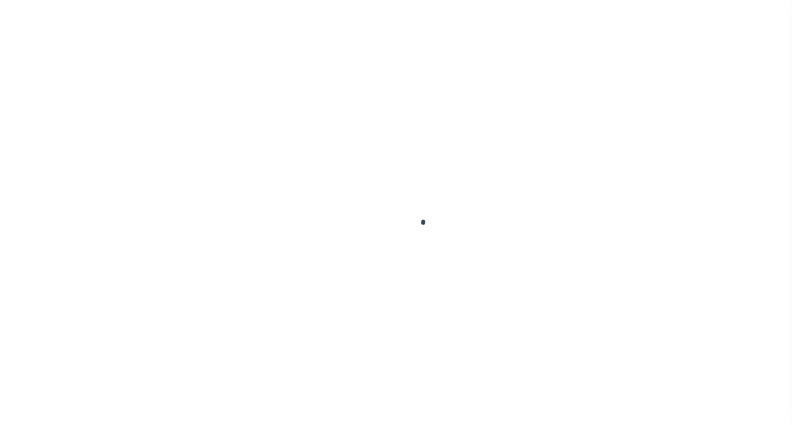
select select "OP2"
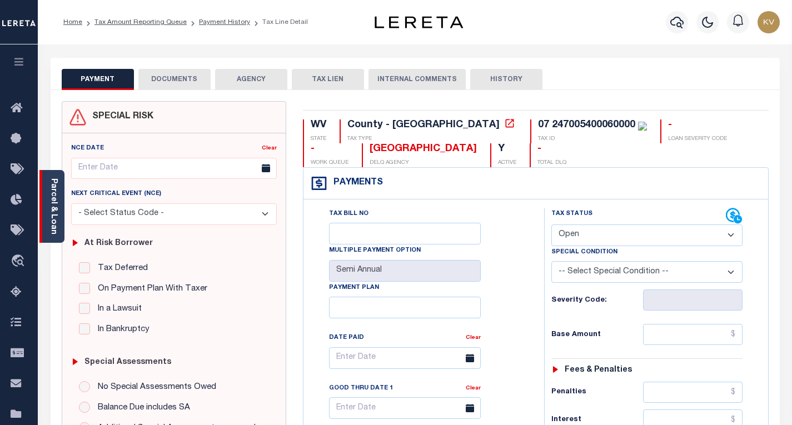
click at [56, 228] on link "Parcel & Loan" at bounding box center [53, 206] width 8 height 56
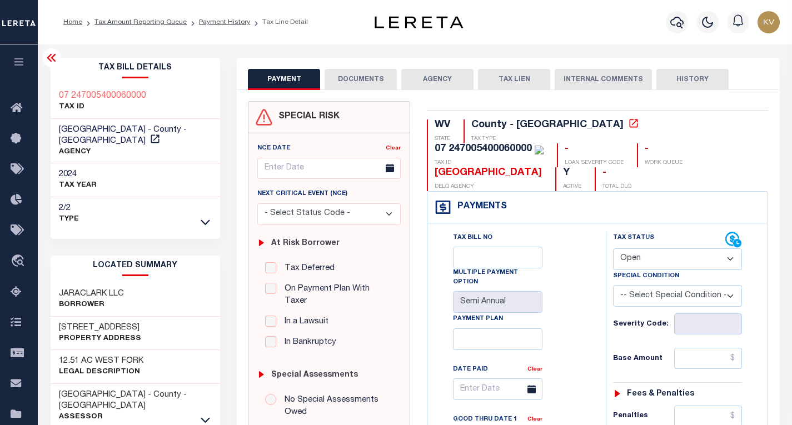
scroll to position [111, 0]
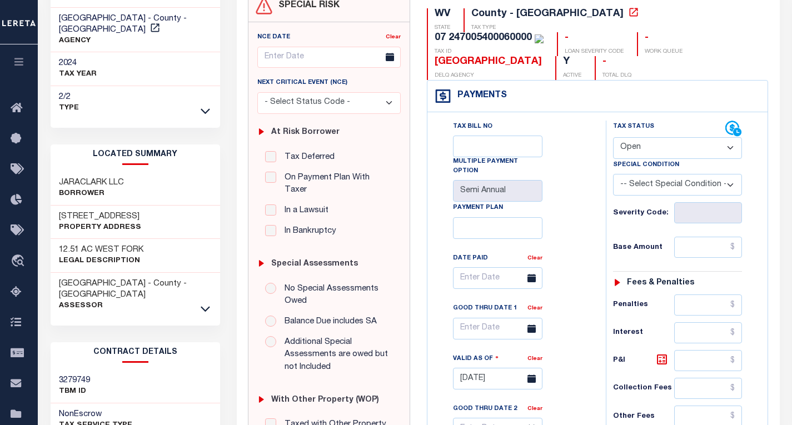
click at [210, 302] on div at bounding box center [205, 308] width 13 height 12
click at [208, 303] on icon at bounding box center [205, 309] width 9 height 12
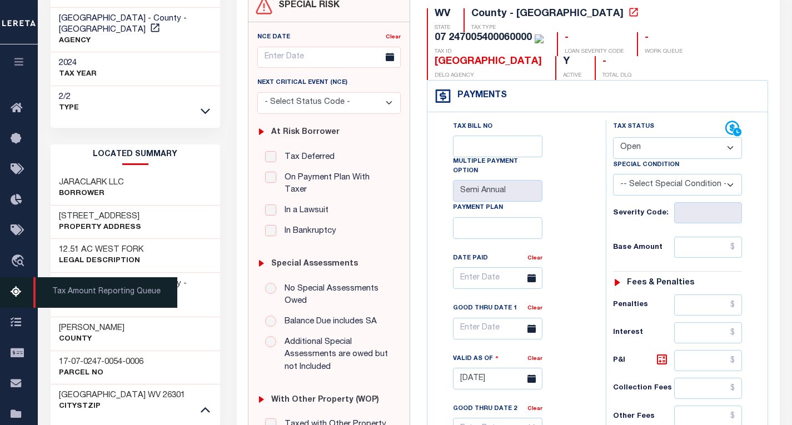
click at [19, 297] on icon at bounding box center [20, 293] width 18 height 14
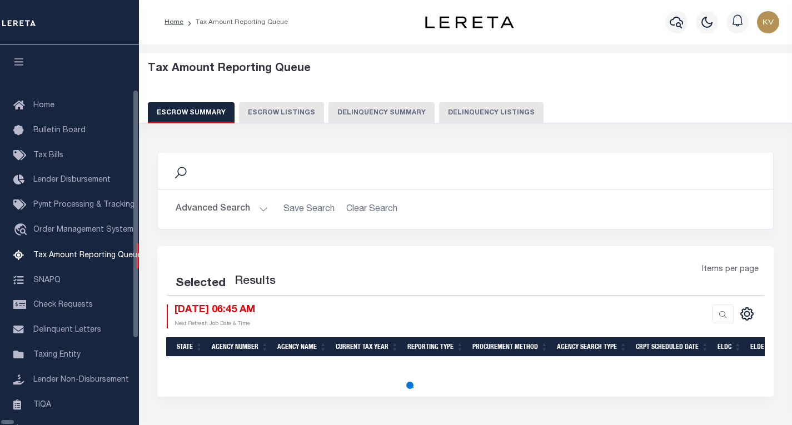
select select "100"
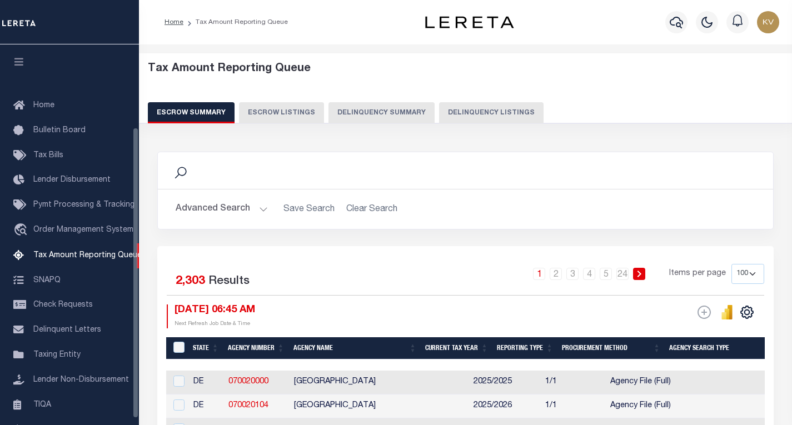
scroll to position [108, 0]
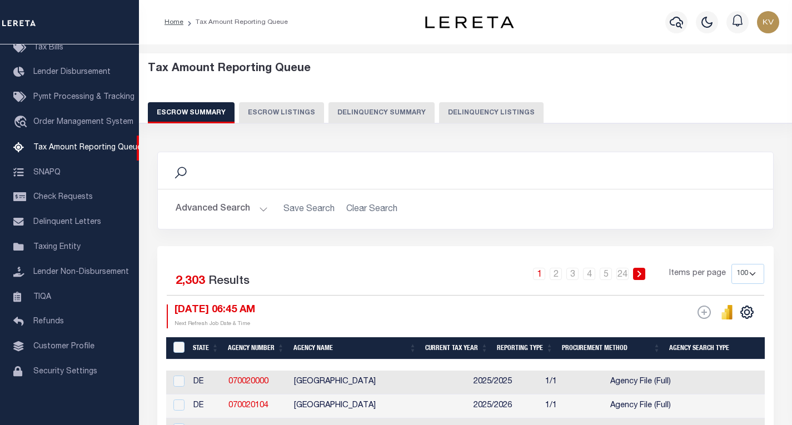
click at [449, 114] on button "Delinquency Listings" at bounding box center [491, 112] width 104 height 21
select select "100"
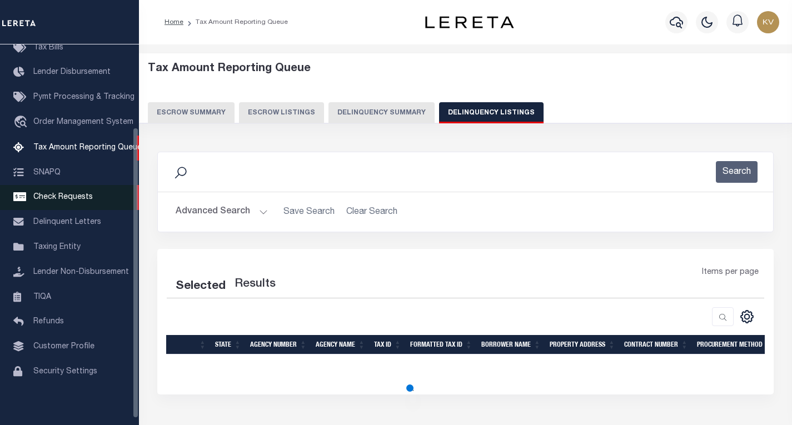
select select "100"
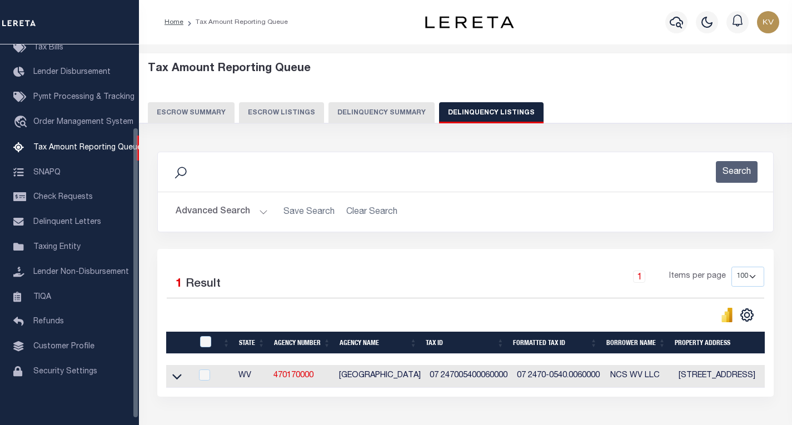
click at [263, 209] on button "Advanced Search" at bounding box center [222, 212] width 92 height 22
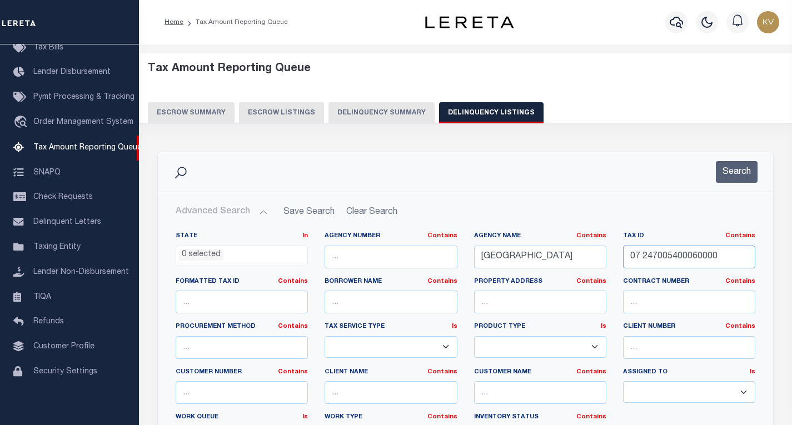
click at [670, 255] on input "07 247005400060000" at bounding box center [689, 257] width 132 height 23
paste input "24360022"
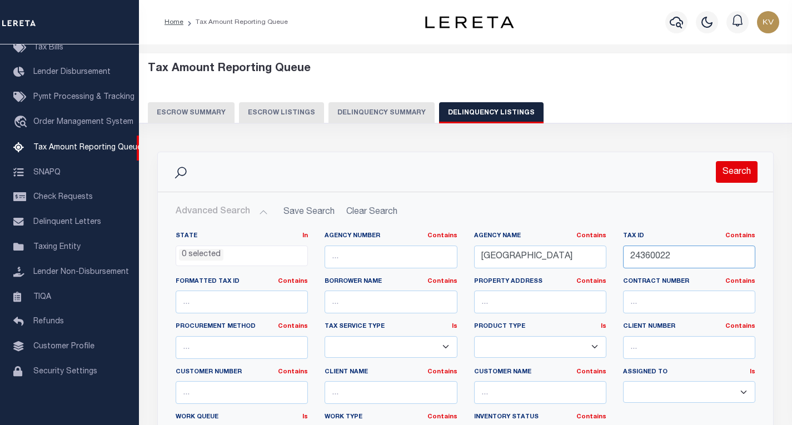
type input "24360022"
click at [730, 168] on button "Search" at bounding box center [736, 172] width 42 height 22
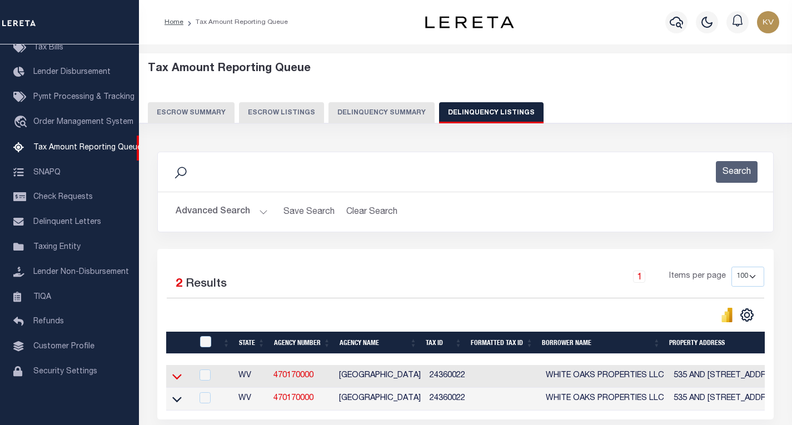
click at [173, 378] on icon at bounding box center [176, 377] width 9 height 6
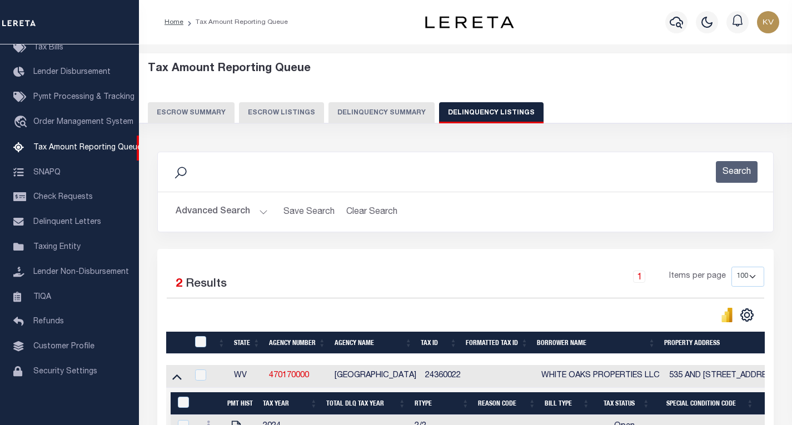
scroll to position [161, 0]
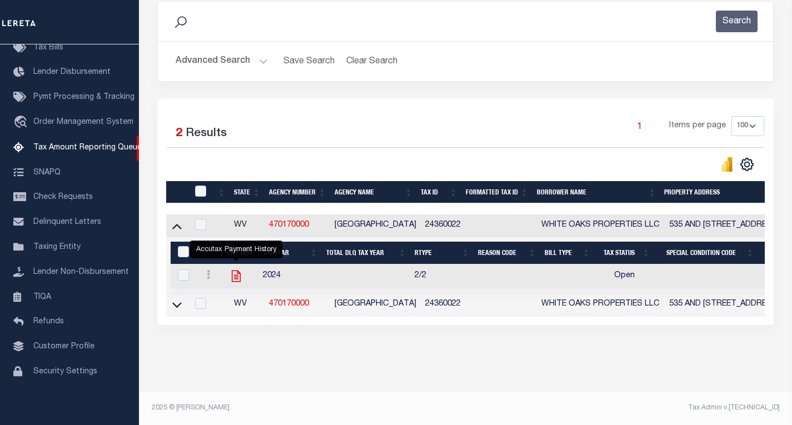
click at [236, 271] on icon "" at bounding box center [236, 277] width 9 height 12
checkbox input "true"
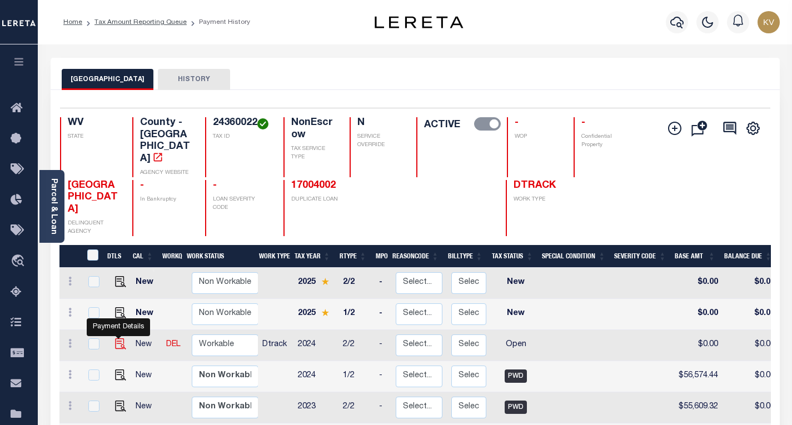
click at [119, 338] on img "" at bounding box center [120, 343] width 11 height 11
checkbox input "true"
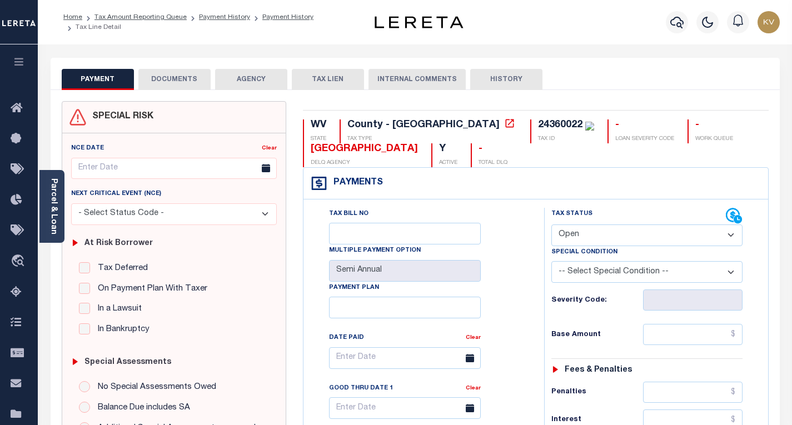
click at [572, 241] on select "- Select Status Code - Open Due/Unpaid Paid Incomplete No Tax Due Internal Refu…" at bounding box center [646, 235] width 191 height 22
select select "PYD"
click at [551, 225] on select "- Select Status Code - Open Due/Unpaid Paid Incomplete No Tax Due Internal Refu…" at bounding box center [646, 235] width 191 height 22
type input "[DATE]"
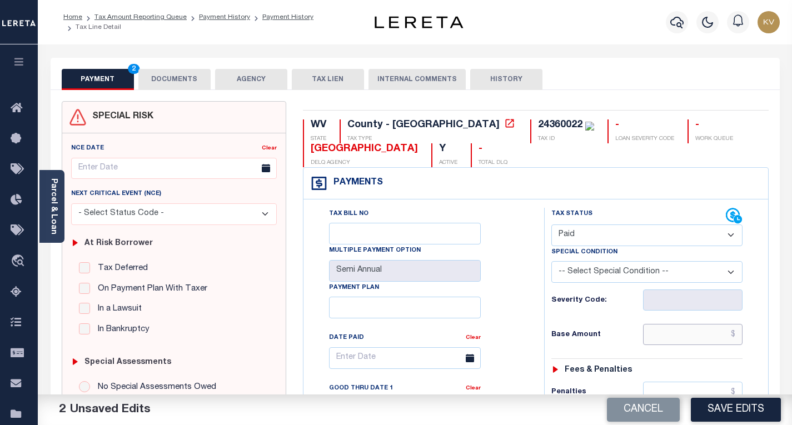
click at [657, 339] on input "text" at bounding box center [692, 334] width 99 height 21
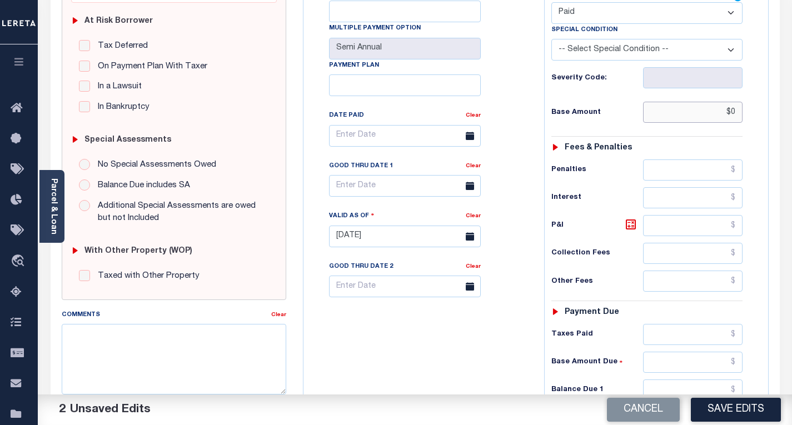
scroll to position [333, 0]
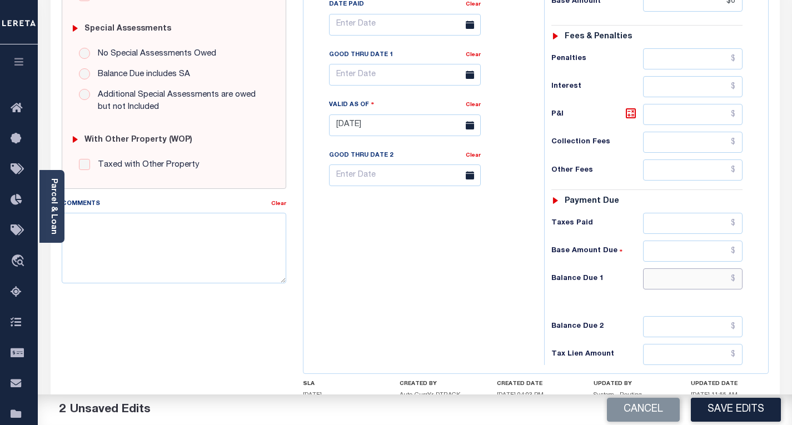
type input "$0.00"
click at [658, 283] on input "text" at bounding box center [692, 278] width 99 height 21
click at [662, 278] on input "text" at bounding box center [692, 278] width 99 height 21
type input "$0.00"
click at [472, 288] on div "Tax Bill No Multiple Payment Option Semi Annual Payment Plan Clear" at bounding box center [420, 119] width 229 height 490
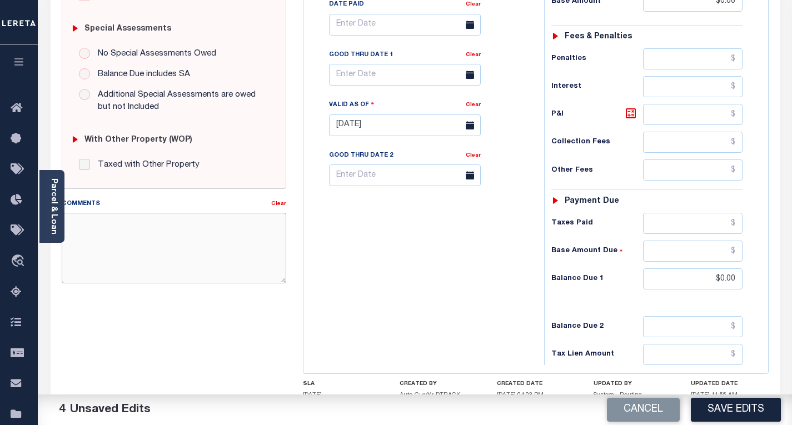
click at [142, 233] on textarea "Comments" at bounding box center [174, 248] width 224 height 70
drag, startPoint x: 147, startPoint y: 242, endPoint x: 67, endPoint y: 212, distance: 85.9
click at [67, 212] on div "Comments Clear [DATE] - As per TC "[PERSON_NAME]" 2024 taxes are paid - VK" at bounding box center [174, 241] width 224 height 86
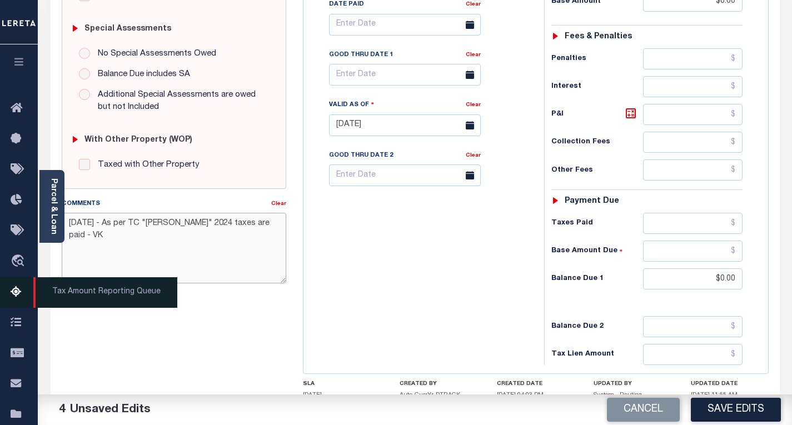
type textarea "[DATE] - As per TC "[PERSON_NAME]" 2024 taxes are paid - VK"
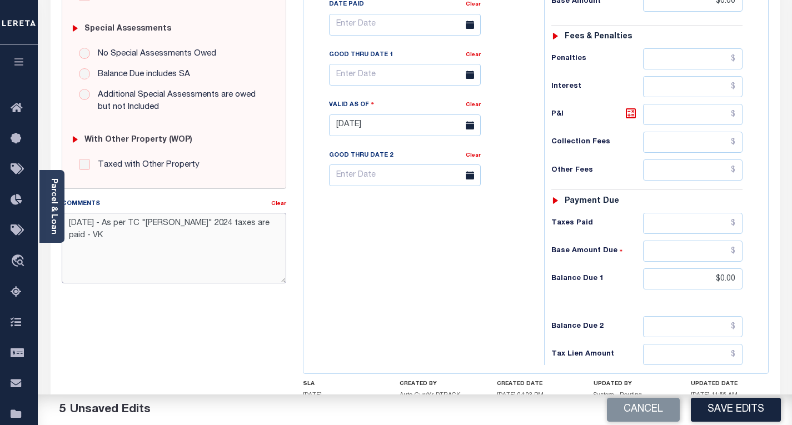
click at [110, 221] on textarea "[DATE] - As per TC "[PERSON_NAME]" 2024 taxes are paid - VK" at bounding box center [174, 248] width 224 height 70
drag, startPoint x: 114, startPoint y: 222, endPoint x: 186, endPoint y: 239, distance: 73.7
click at [186, 239] on textarea "[DATE] - As per TC "[PERSON_NAME]" 2024 taxes are paid - VK" at bounding box center [174, 248] width 224 height 70
click at [112, 244] on textarea "8/12/2025 - As per TC "Jennifer" 2024 taxes are paid - VK" at bounding box center [174, 248] width 224 height 70
click at [729, 410] on button "Save Edits" at bounding box center [735, 410] width 90 height 24
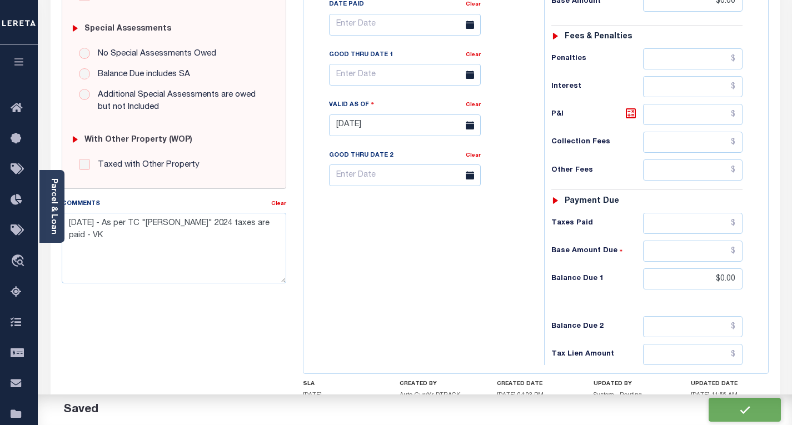
checkbox input "false"
type input "$0"
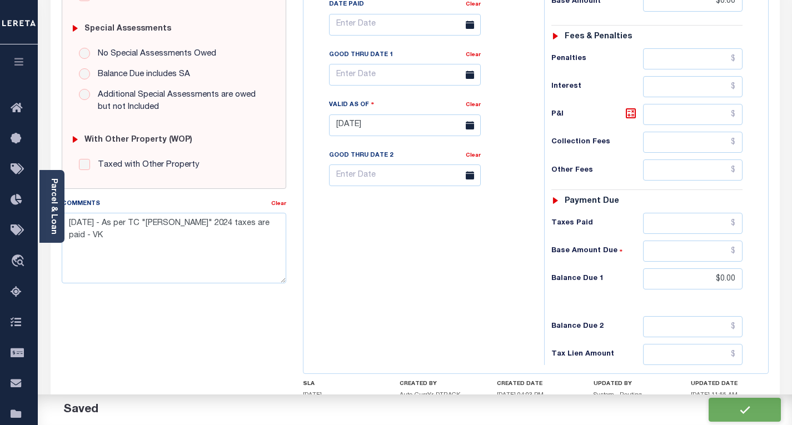
type input "$0"
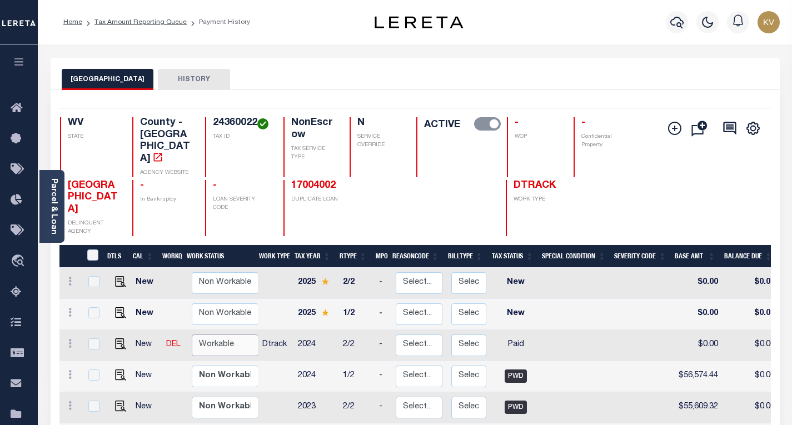
click at [192, 334] on select "Non Workable Workable" at bounding box center [225, 345] width 67 height 22
checkbox input "true"
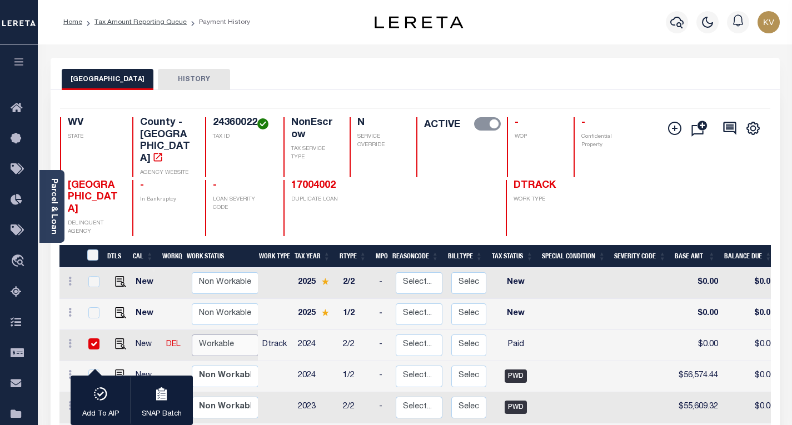
select select "true"
click at [192, 334] on select "Non Workable Workable" at bounding box center [225, 345] width 67 height 22
checkbox input "false"
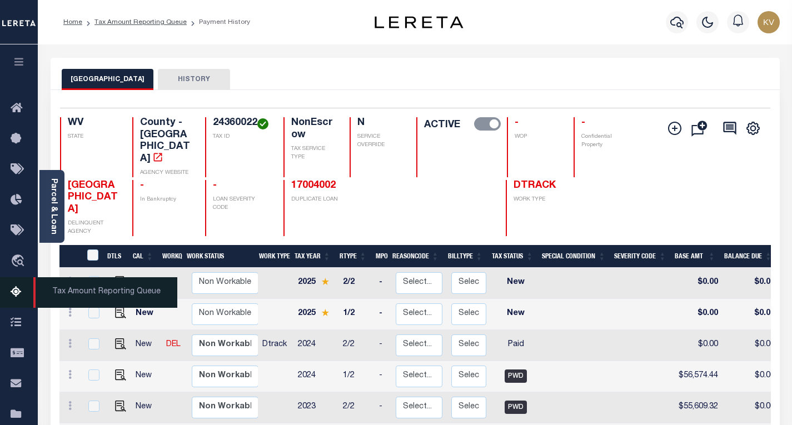
click at [11, 299] on icon at bounding box center [20, 293] width 18 height 14
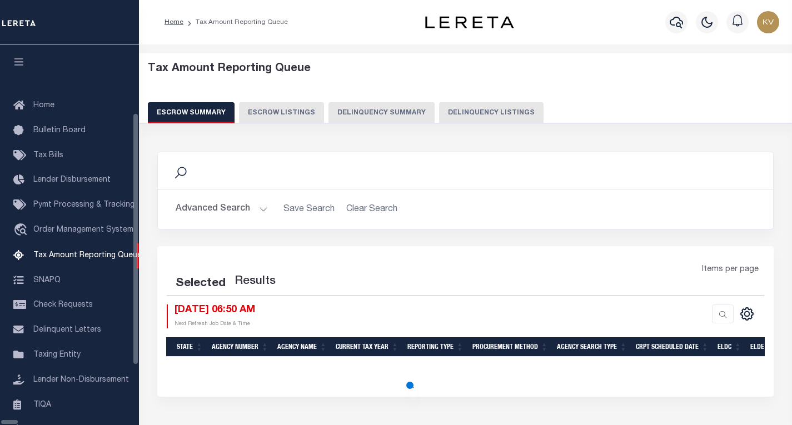
select select "100"
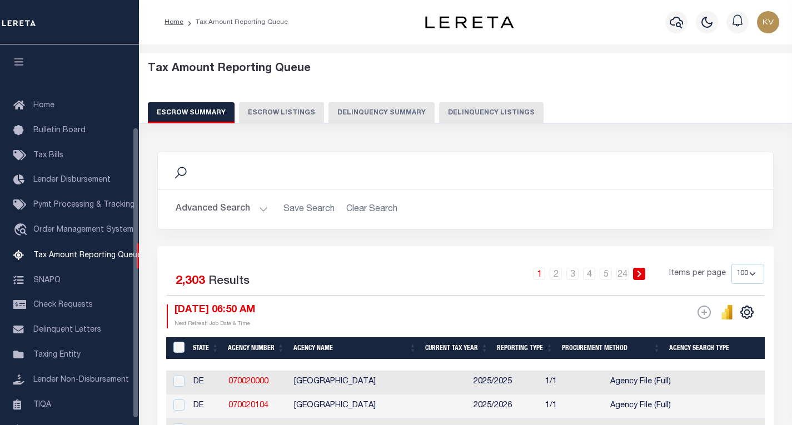
scroll to position [108, 0]
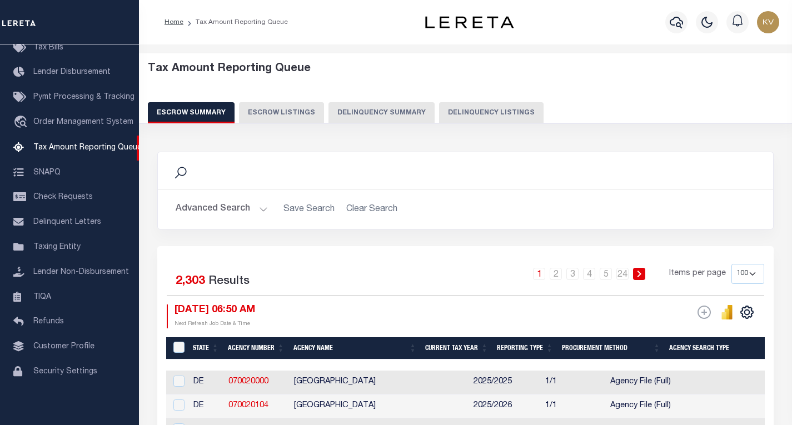
click at [420, 115] on button "Delinquency Summary" at bounding box center [381, 112] width 106 height 21
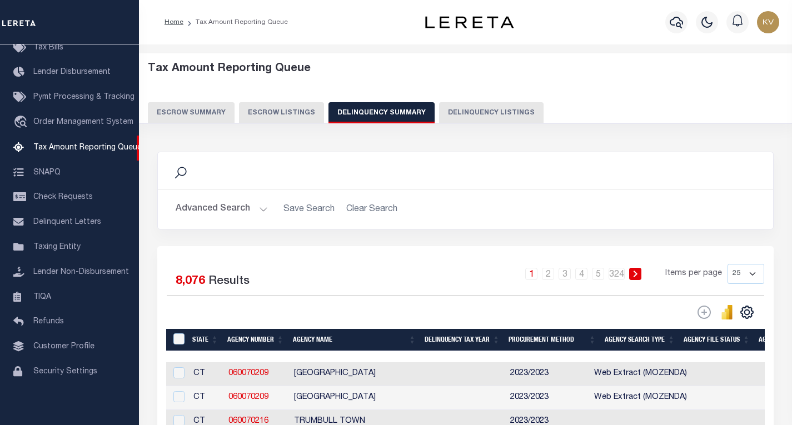
click at [502, 113] on button "Delinquency Listings" at bounding box center [491, 112] width 104 height 21
select select "100"
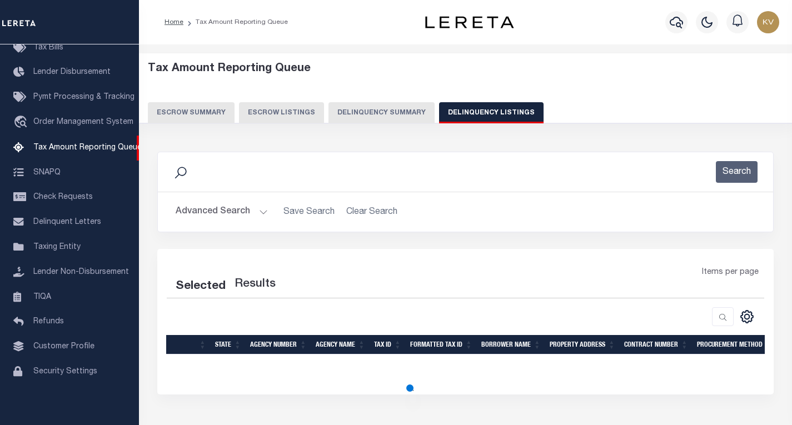
select select "100"
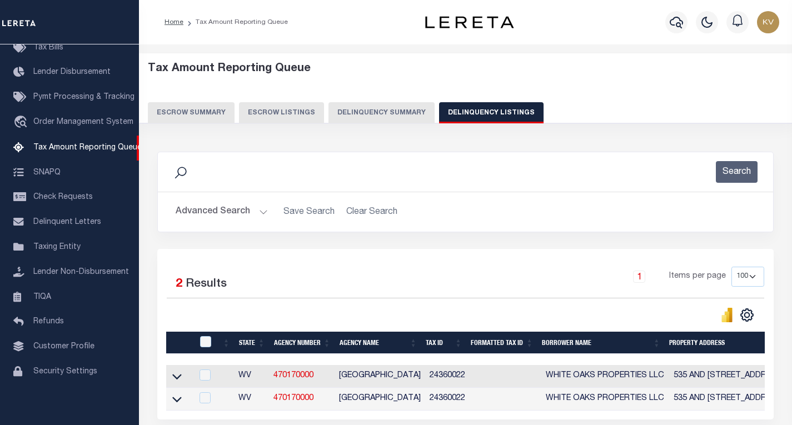
click at [259, 216] on button "Advanced Search" at bounding box center [222, 212] width 92 height 22
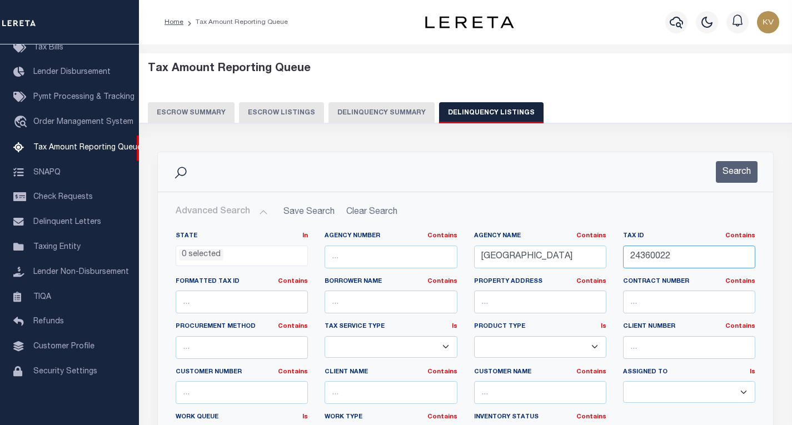
click at [677, 262] on input "24360022" at bounding box center [689, 257] width 132 height 23
paste input "5"
type input "24360025"
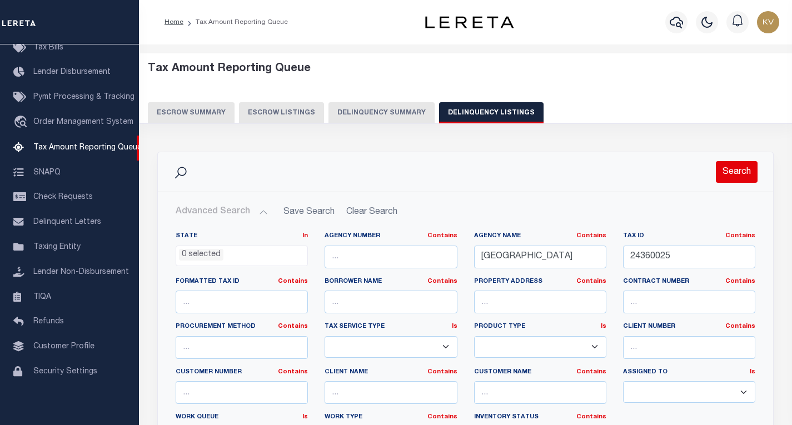
click at [734, 182] on button "Search" at bounding box center [736, 172] width 42 height 22
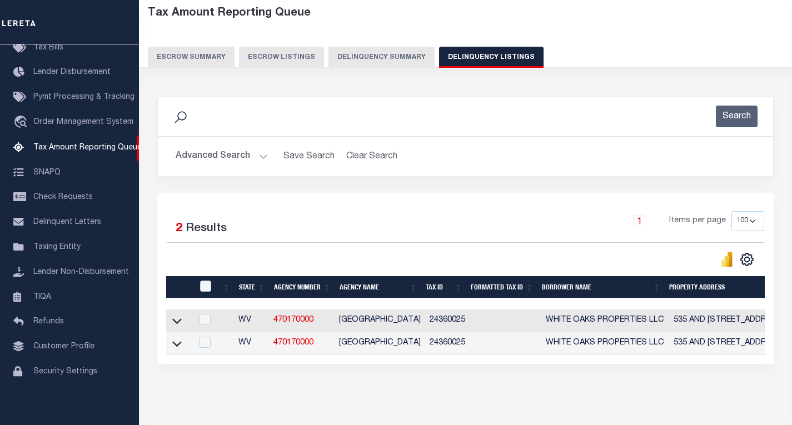
scroll to position [104, 0]
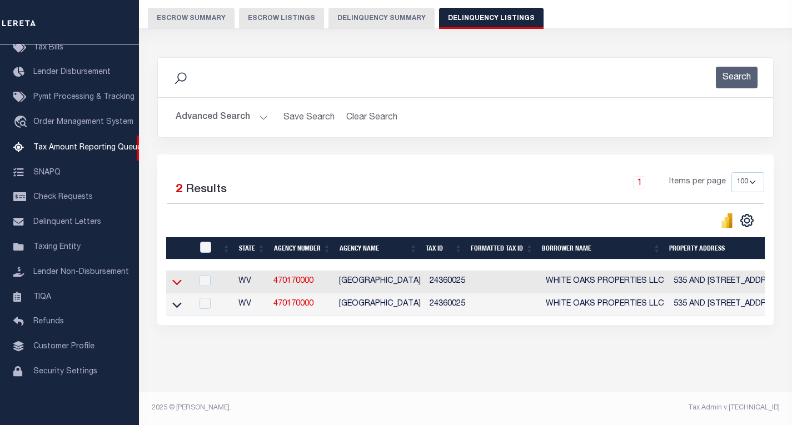
click at [174, 276] on icon at bounding box center [176, 282] width 9 height 12
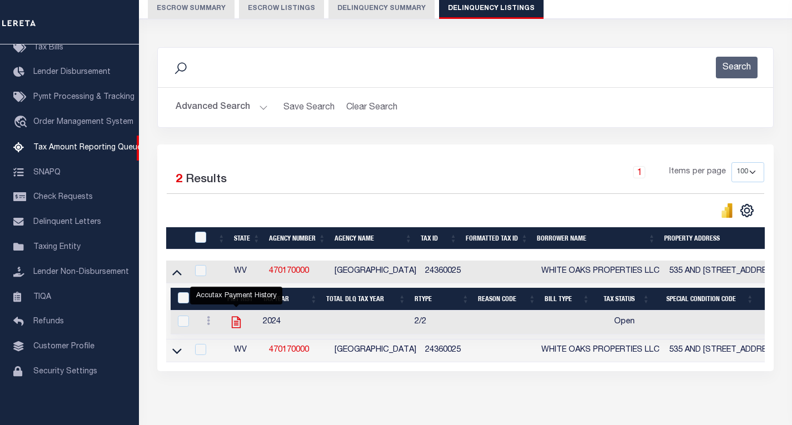
click at [237, 325] on icon "" at bounding box center [236, 322] width 14 height 14
checkbox input "true"
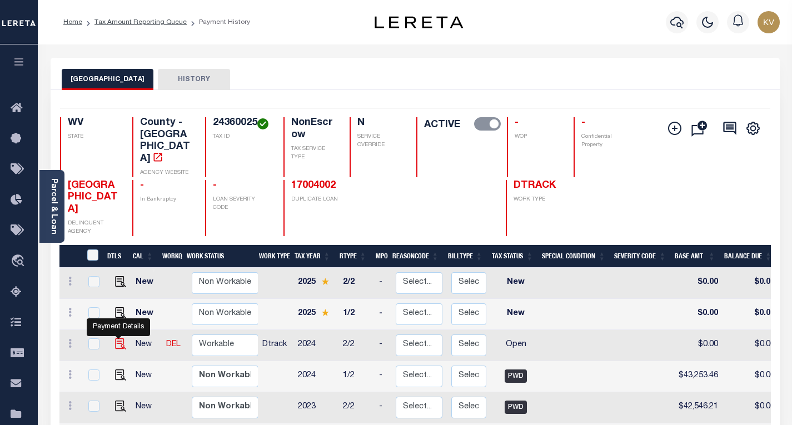
click at [119, 338] on img "" at bounding box center [120, 343] width 11 height 11
checkbox input "true"
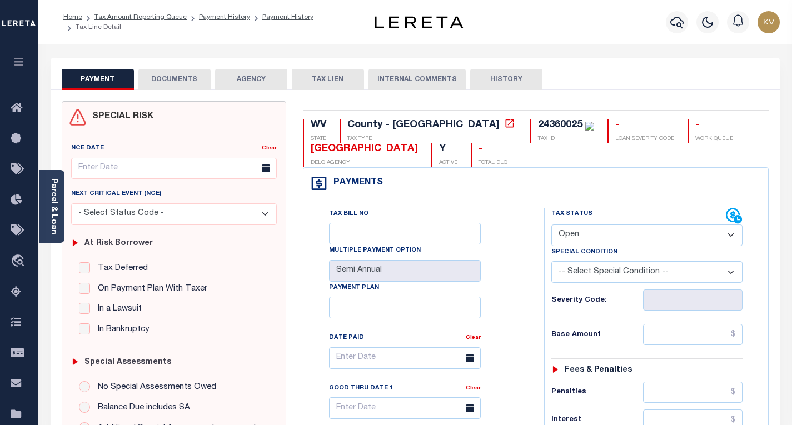
click at [589, 238] on select "- Select Status Code - Open Due/Unpaid Paid Incomplete No Tax Due Internal Refu…" at bounding box center [646, 235] width 191 height 22
select select "PYD"
click at [551, 225] on select "- Select Status Code - Open Due/Unpaid Paid Incomplete No Tax Due Internal Refu…" at bounding box center [646, 235] width 191 height 22
type input "[DATE]"
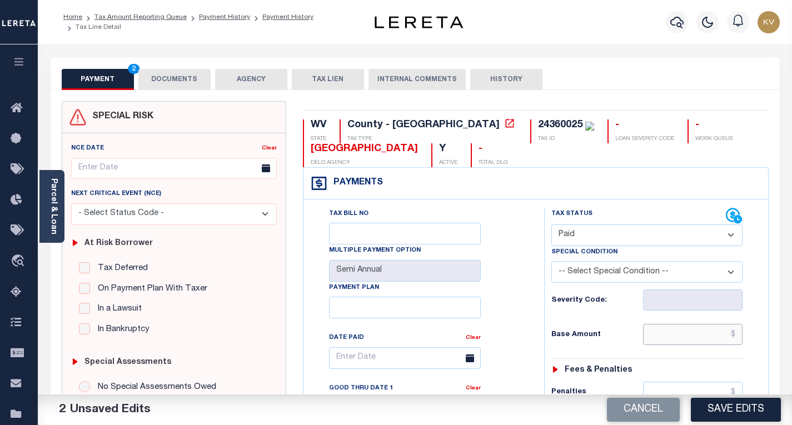
click at [666, 335] on input "text" at bounding box center [692, 334] width 99 height 21
click at [657, 330] on input "text" at bounding box center [692, 334] width 99 height 21
type input "$0.00"
click at [633, 327] on div "Base Amount $0.00" at bounding box center [646, 334] width 191 height 21
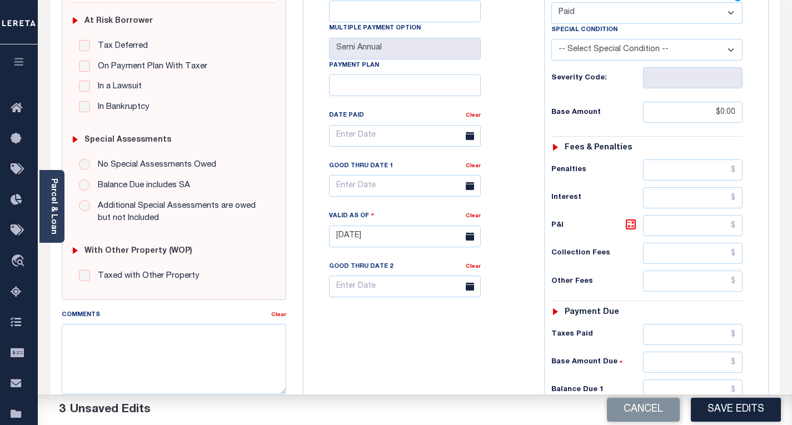
scroll to position [278, 0]
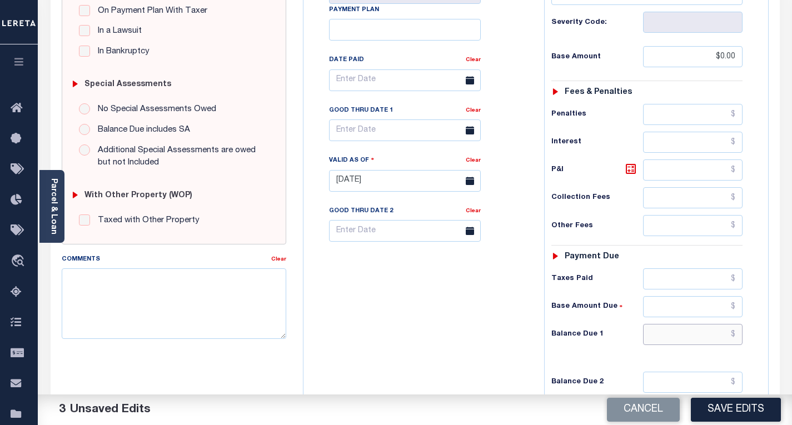
click at [682, 325] on input "text" at bounding box center [692, 334] width 99 height 21
click at [679, 339] on input "text" at bounding box center [692, 334] width 99 height 21
click at [495, 304] on div "Tax Bill No Multiple Payment Option Semi Annual Payment Plan Clear" at bounding box center [420, 175] width 229 height 490
type input "$0.00"
click at [79, 281] on textarea "Comments" at bounding box center [174, 303] width 224 height 70
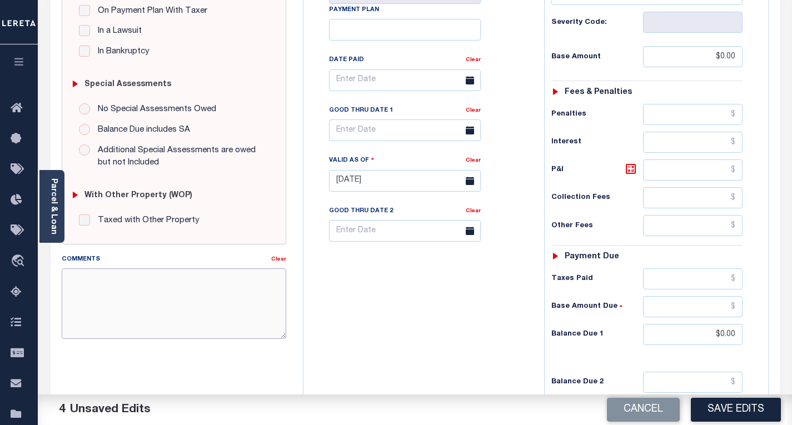
click at [112, 290] on textarea "Comments" at bounding box center [174, 303] width 224 height 70
paste textarea "As per TC "Jennifer" 2024 taxes are paid - VK"
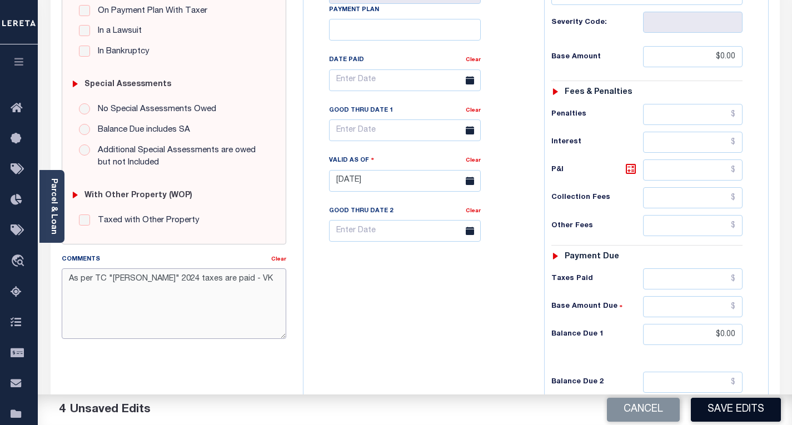
type textarea "As per TC "Jennifer" 2024 taxes are paid - VK"
click at [719, 405] on button "Save Edits" at bounding box center [735, 410] width 90 height 24
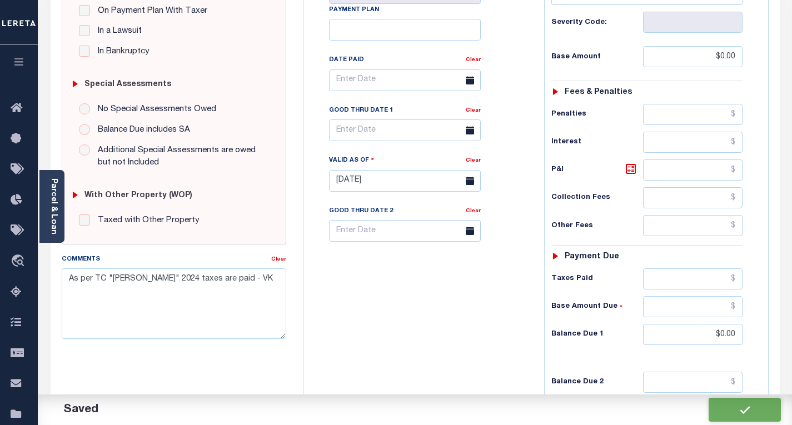
checkbox input "false"
type input "$0"
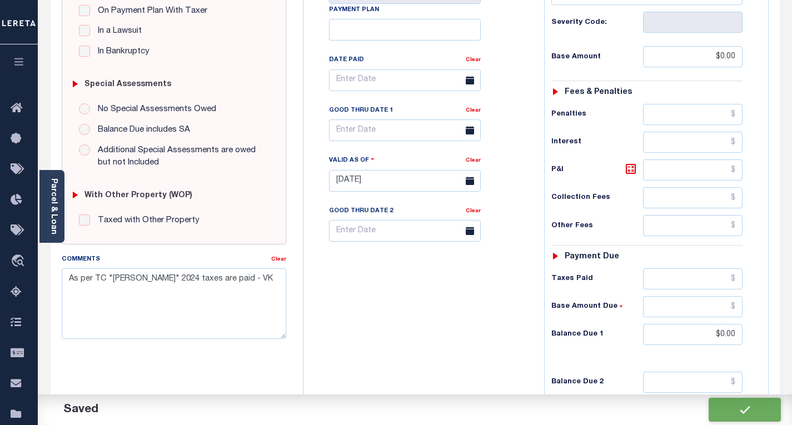
type input "$0"
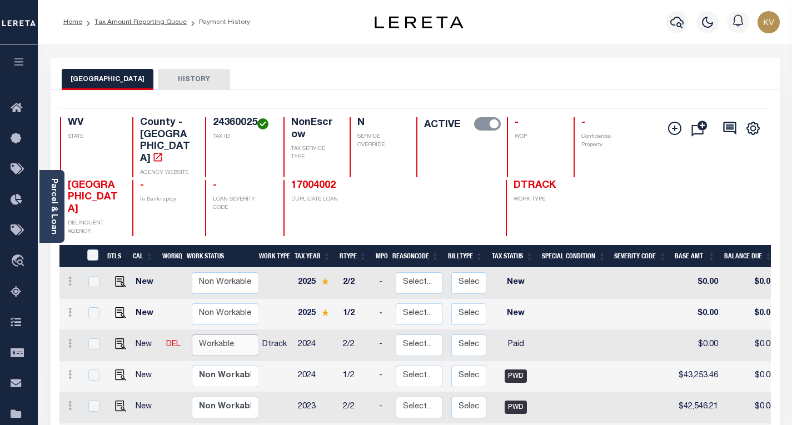
click at [202, 334] on select "Non Workable Workable" at bounding box center [225, 345] width 67 height 22
checkbox input "true"
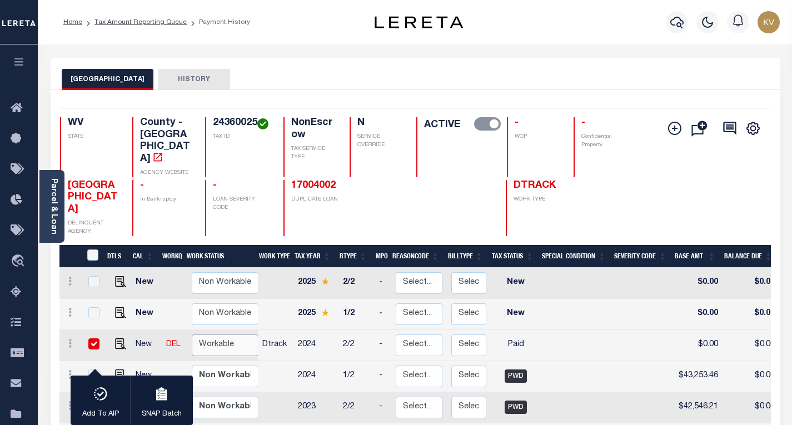
select select "true"
click at [192, 334] on select "Non Workable Workable" at bounding box center [225, 345] width 67 height 22
checkbox input "false"
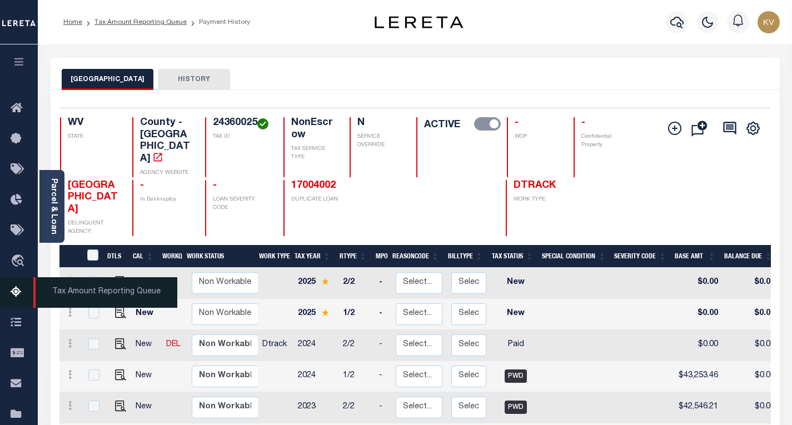
click at [15, 292] on icon at bounding box center [20, 293] width 18 height 14
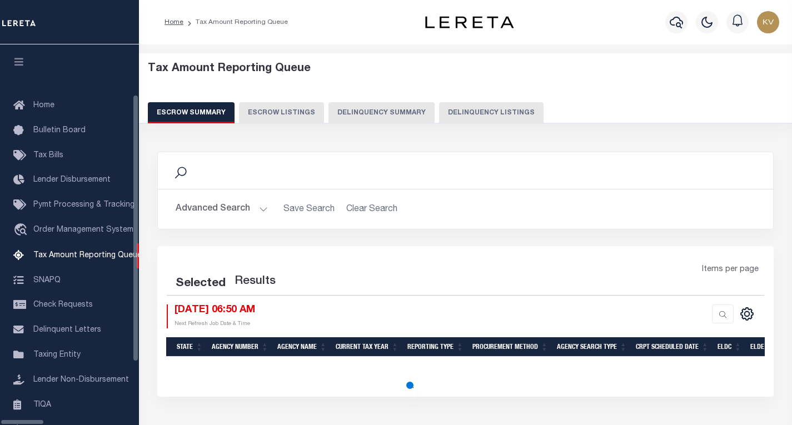
select select "100"
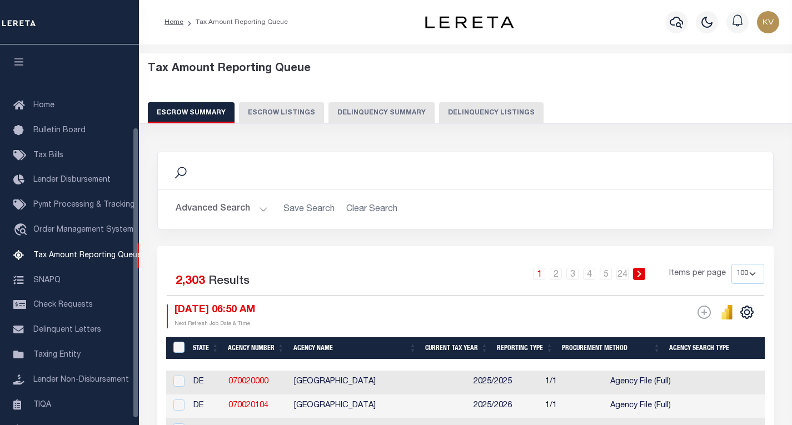
scroll to position [108, 0]
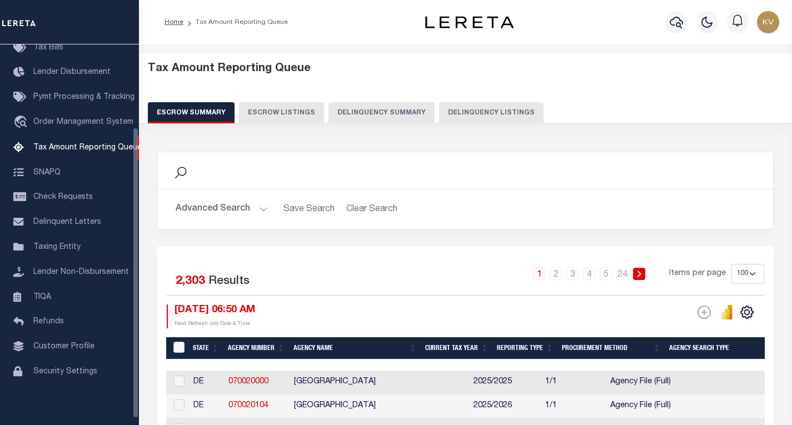
click at [423, 117] on button "Delinquency Summary" at bounding box center [381, 112] width 106 height 21
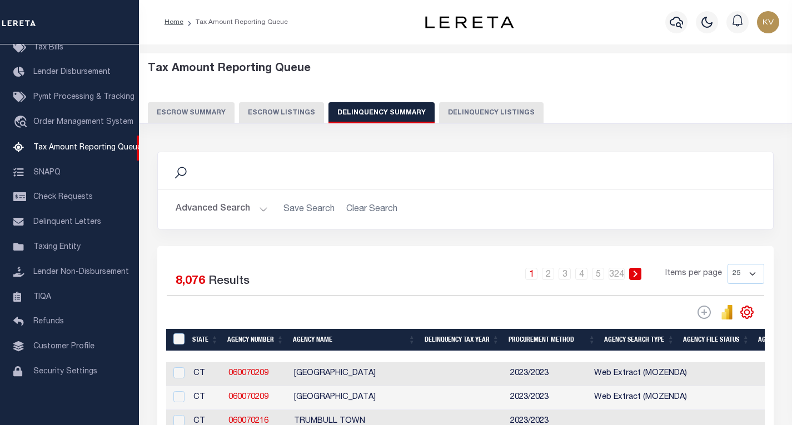
click at [456, 112] on button "Delinquency Listings" at bounding box center [491, 112] width 104 height 21
select select "100"
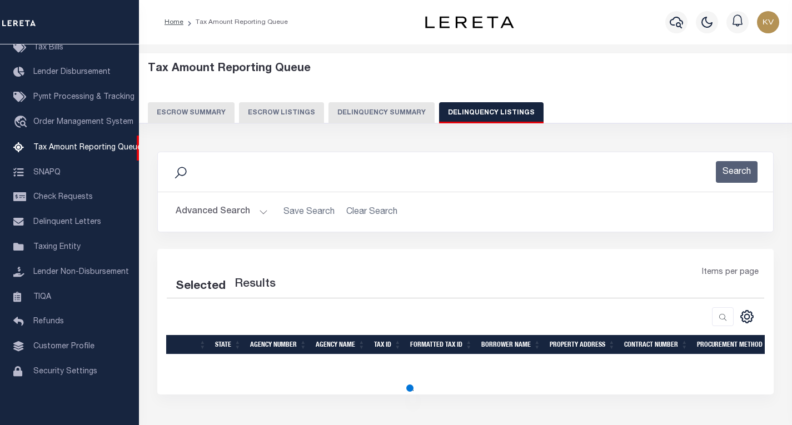
select select "100"
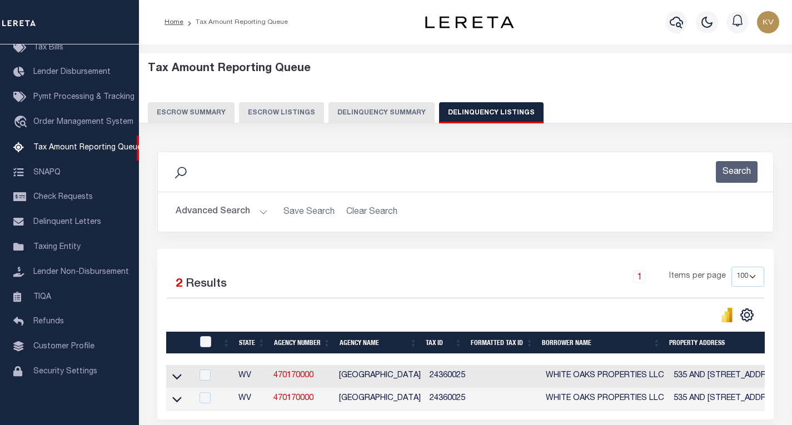
click at [261, 216] on button "Advanced Search" at bounding box center [222, 212] width 92 height 22
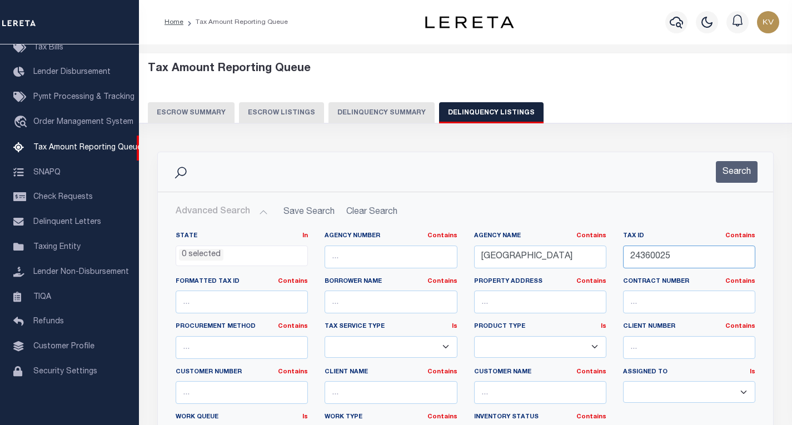
click at [664, 253] on input "24360025" at bounding box center [689, 257] width 132 height 23
paste input "07 247005400060000"
type input "07 247005400060000"
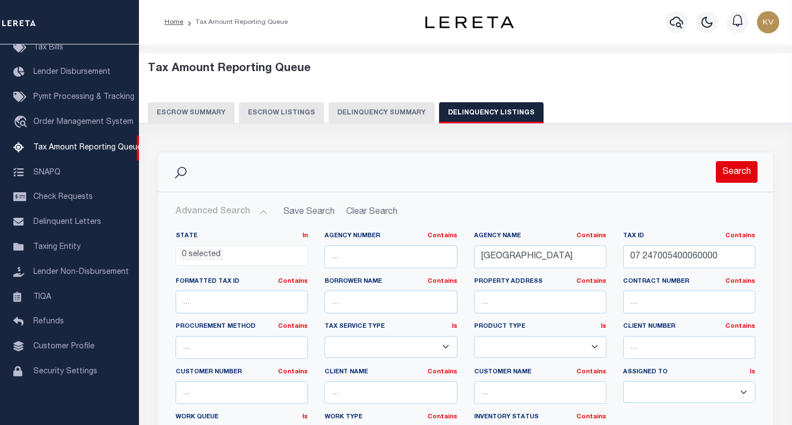
click at [733, 179] on button "Search" at bounding box center [736, 172] width 42 height 22
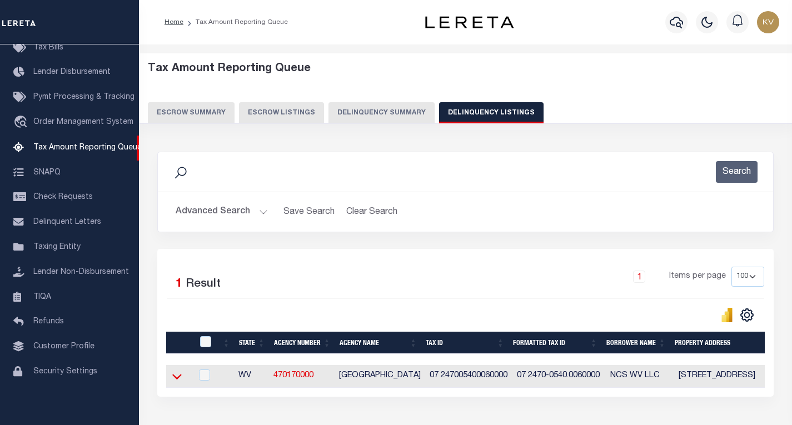
click at [181, 380] on icon at bounding box center [176, 376] width 9 height 12
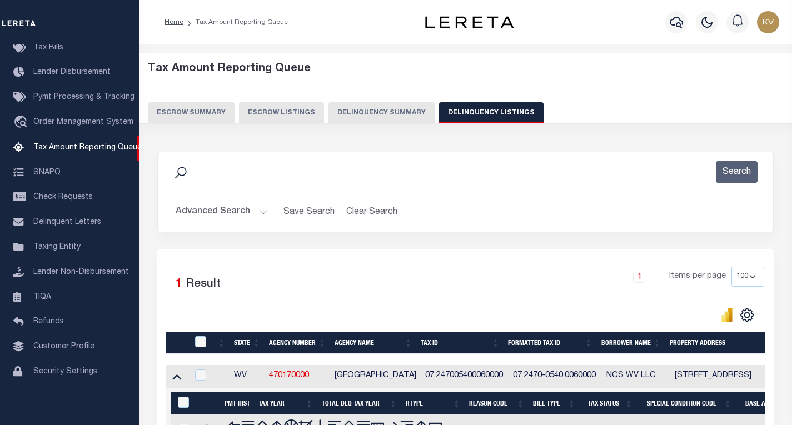
scroll to position [138, 0]
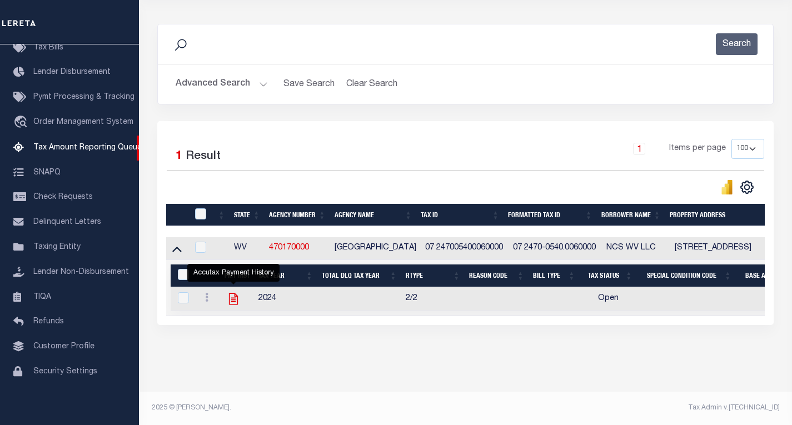
click at [229, 293] on icon "" at bounding box center [233, 299] width 9 height 12
checkbox input "true"
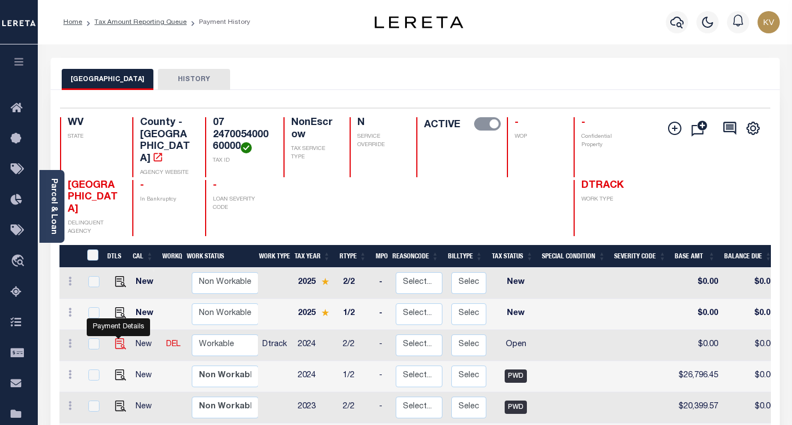
click at [117, 338] on img "" at bounding box center [120, 343] width 11 height 11
checkbox input "true"
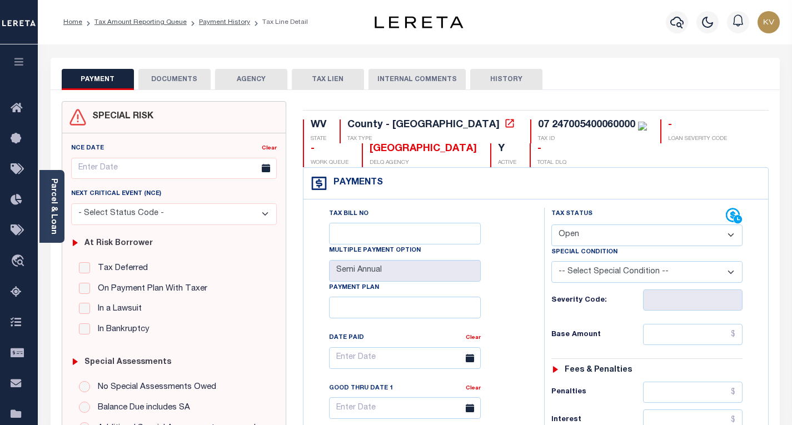
click at [615, 237] on select "- Select Status Code - Open Due/Unpaid Paid Incomplete No Tax Due Internal Refu…" at bounding box center [646, 235] width 191 height 22
select select "PYD"
click at [551, 225] on select "- Select Status Code - Open Due/Unpaid Paid Incomplete No Tax Due Internal Refu…" at bounding box center [646, 235] width 191 height 22
type input "[DATE]"
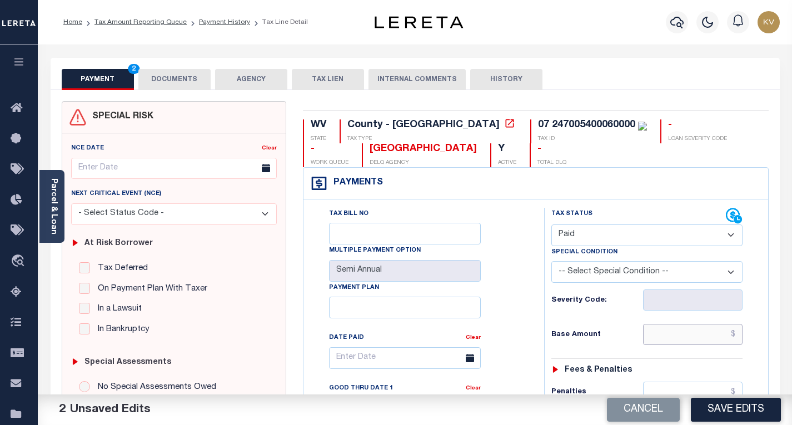
click at [687, 342] on input "text" at bounding box center [692, 334] width 99 height 21
type input "$0.00"
click at [615, 343] on div "Base Amount $0.00" at bounding box center [646, 334] width 191 height 21
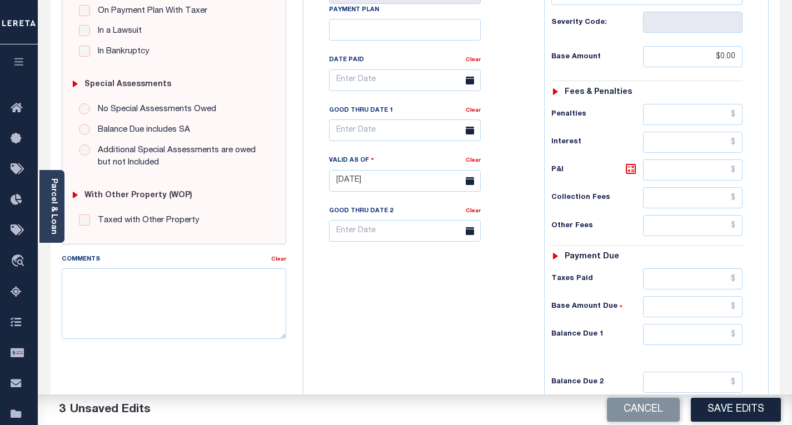
scroll to position [333, 0]
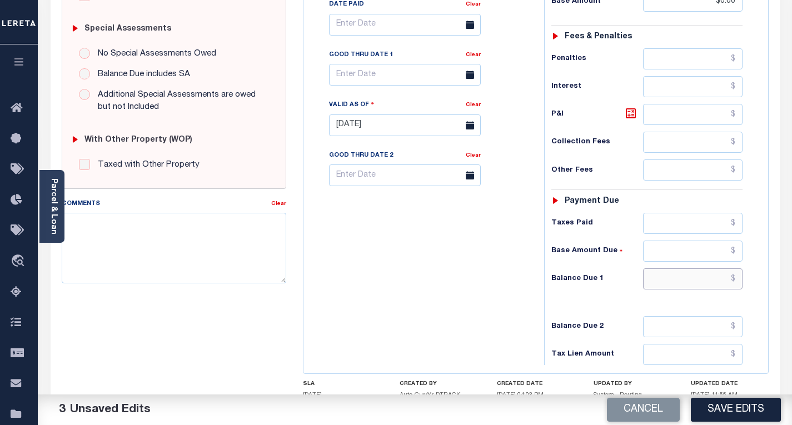
click at [679, 276] on input "text" at bounding box center [692, 278] width 99 height 21
type input "$0.00"
click at [510, 269] on div "Tax Bill No Multiple Payment Option Semi Annual Payment Plan Clear" at bounding box center [420, 119] width 229 height 490
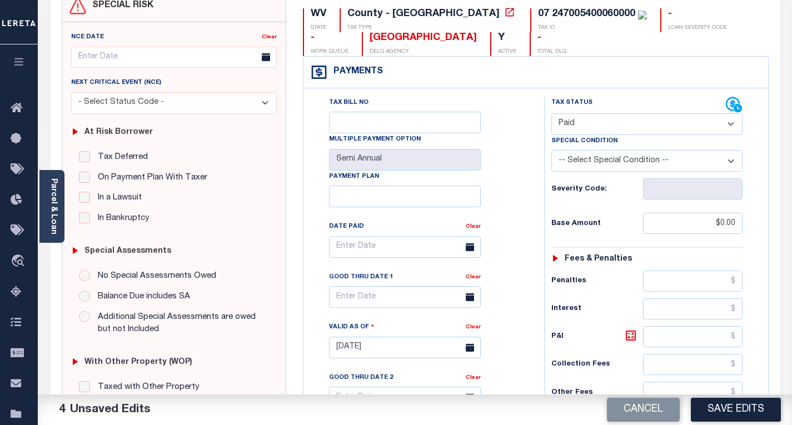
scroll to position [222, 0]
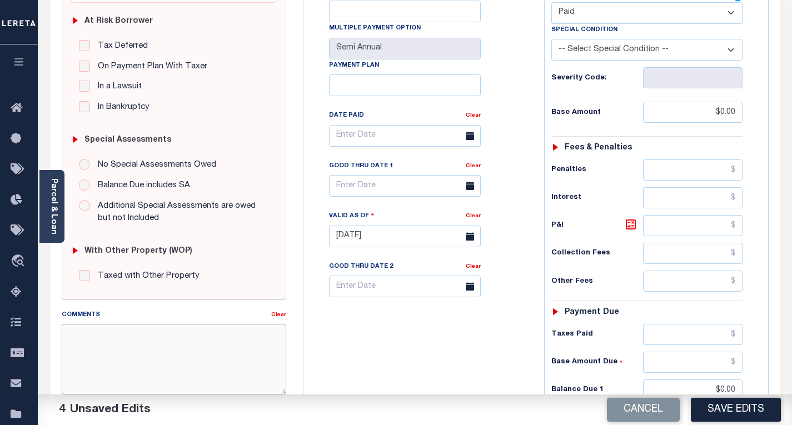
click at [123, 346] on textarea "Comments" at bounding box center [174, 359] width 224 height 70
paste textarea "As per TC "[PERSON_NAME]" 2024 taxes are paid - VK"
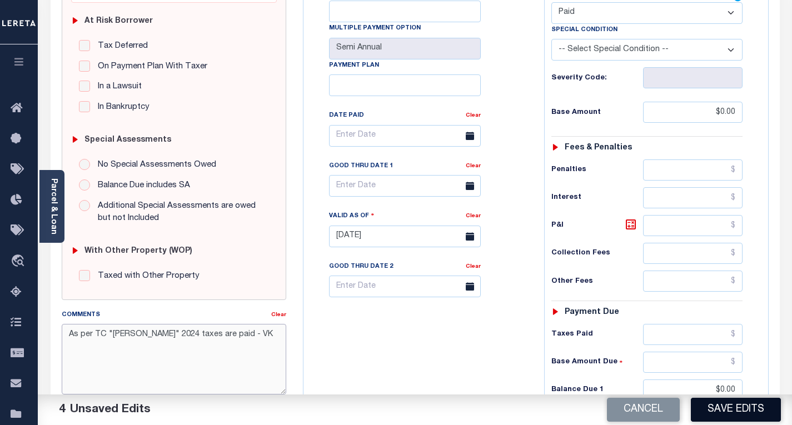
type textarea "As per TC "[PERSON_NAME]" 2024 taxes are paid - VK"
click at [756, 403] on button "Save Edits" at bounding box center [735, 410] width 90 height 24
checkbox input "false"
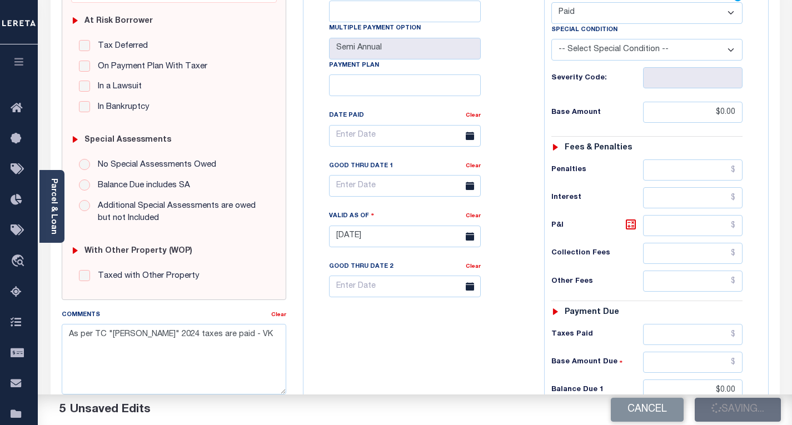
checkbox input "false"
type input "$0"
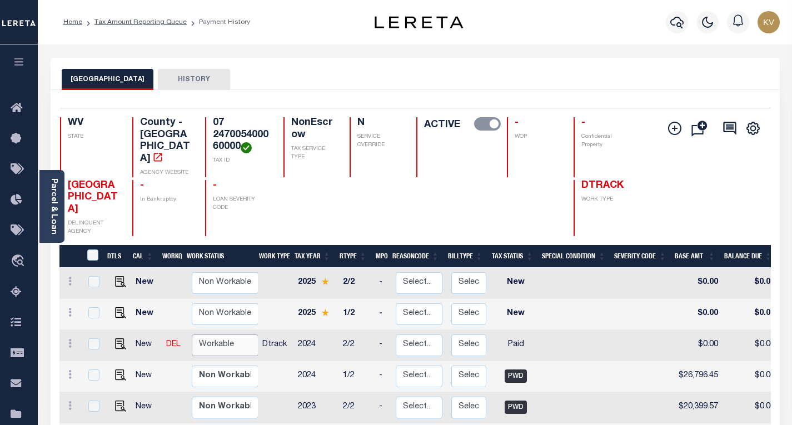
click at [218, 339] on select "Non Workable Workable" at bounding box center [225, 345] width 67 height 22
checkbox input "true"
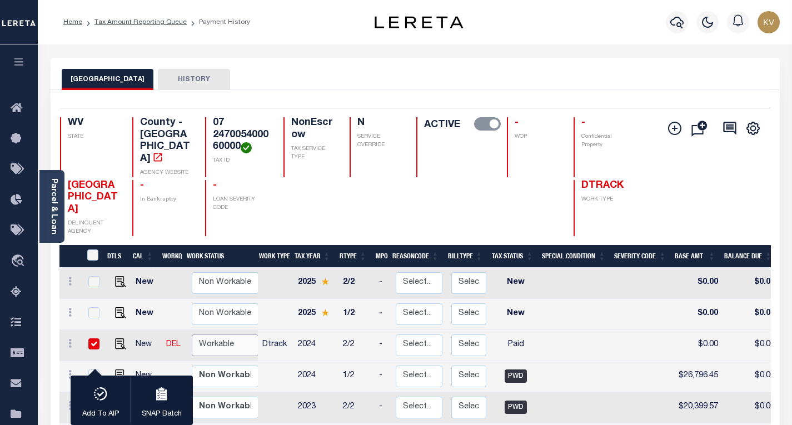
click at [192, 334] on select "Non Workable Workable" at bounding box center [225, 345] width 67 height 22
checkbox input "false"
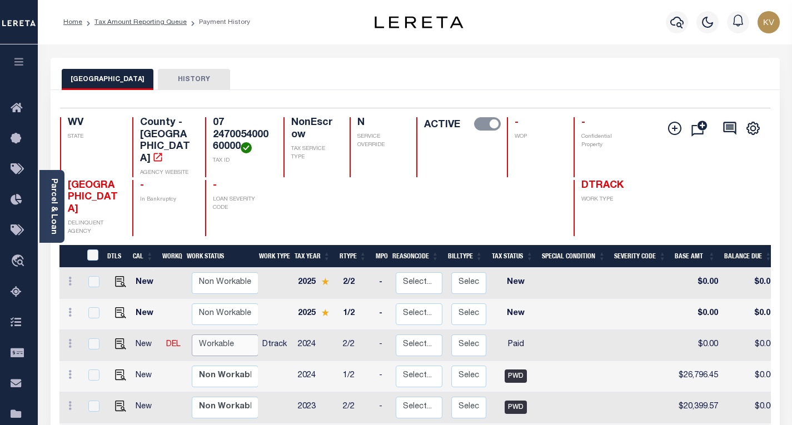
click at [226, 338] on select "Non Workable Workable" at bounding box center [225, 345] width 67 height 22
checkbox input "true"
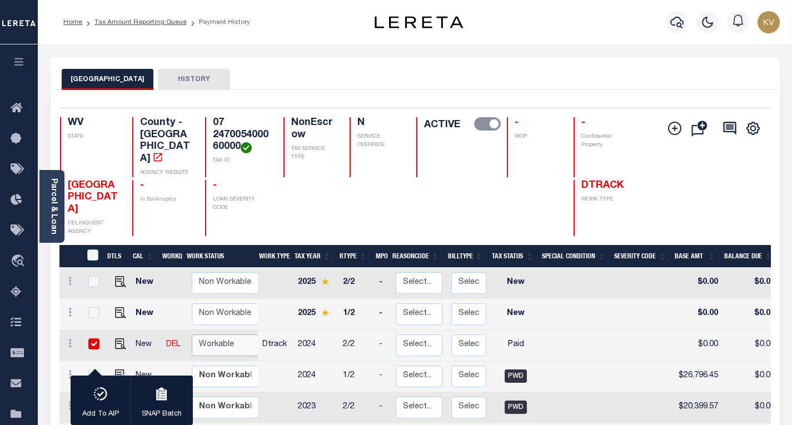
select select "true"
click at [192, 334] on select "Non Workable Workable" at bounding box center [225, 345] width 67 height 22
checkbox input "false"
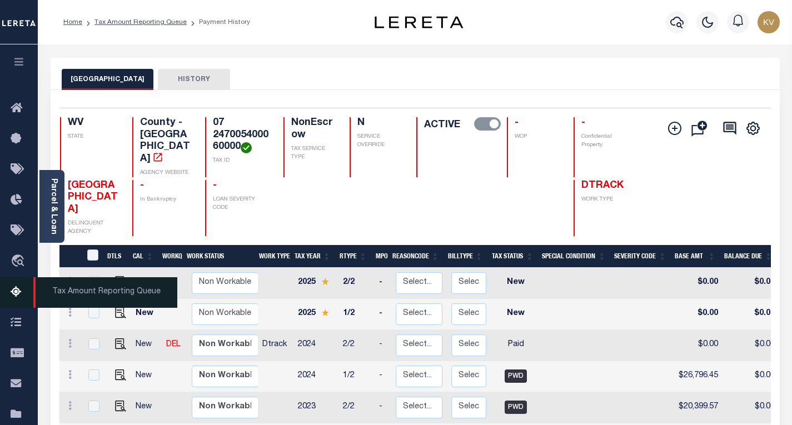
click at [22, 288] on icon at bounding box center [20, 293] width 18 height 14
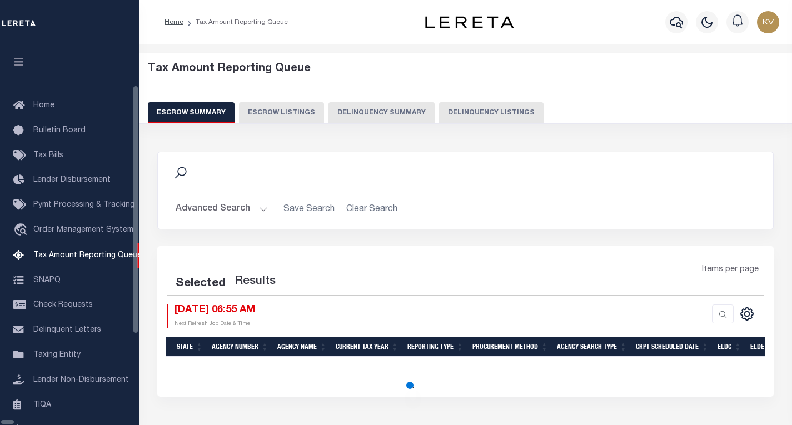
select select "100"
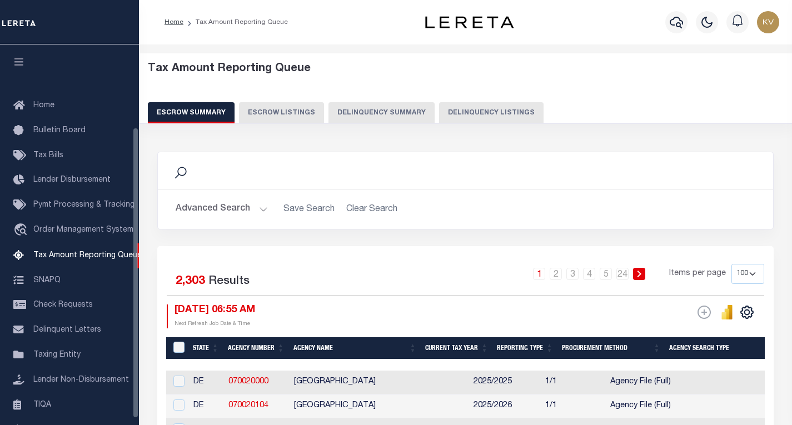
scroll to position [108, 0]
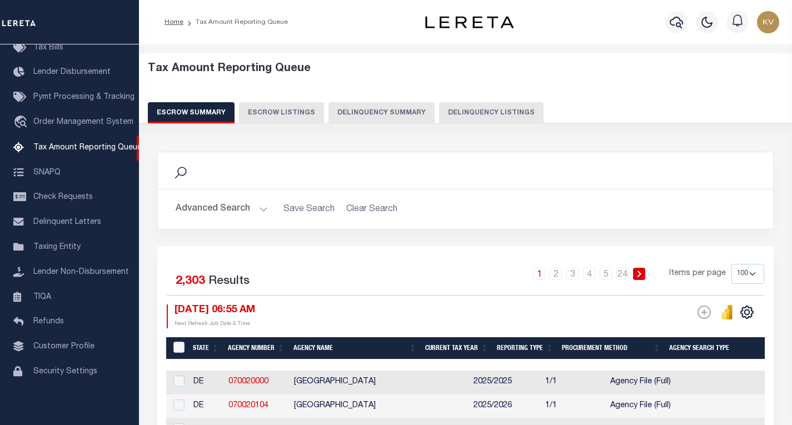
click at [418, 111] on button "Delinquency Summary" at bounding box center [381, 112] width 106 height 21
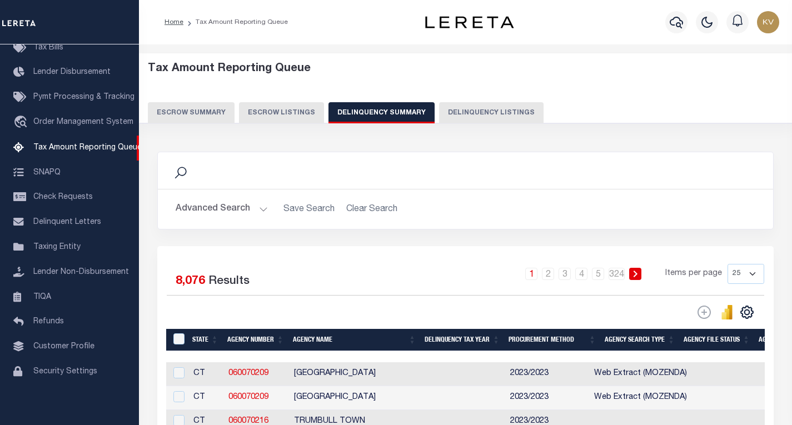
click at [485, 108] on button "Delinquency Listings" at bounding box center [491, 112] width 104 height 21
select select "100"
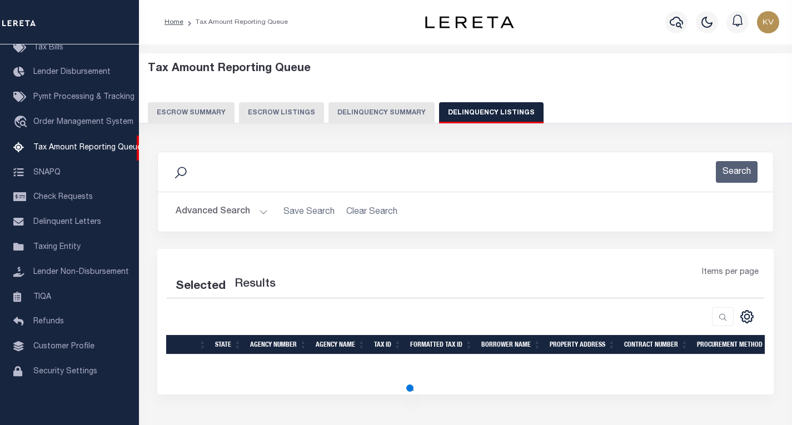
select select "100"
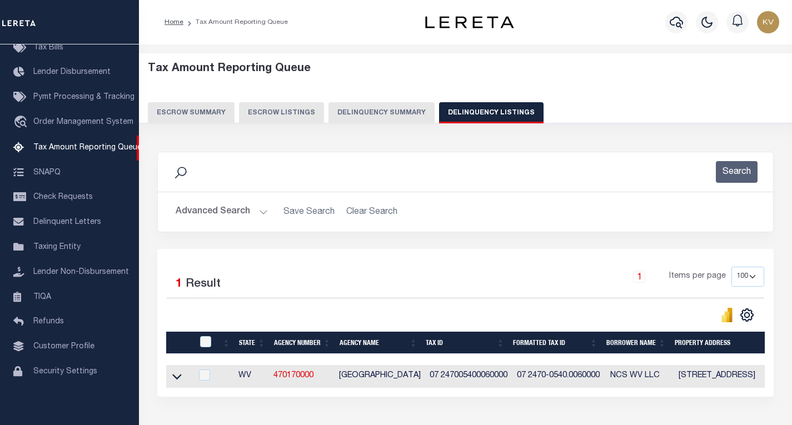
click at [251, 206] on button "Advanced Search" at bounding box center [222, 212] width 92 height 22
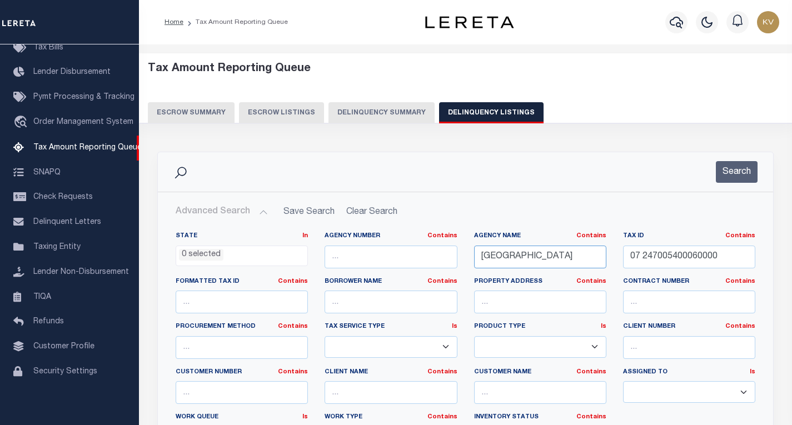
click at [563, 256] on input "HARRISON COUNTY" at bounding box center [540, 257] width 132 height 23
paste input "JUAB"
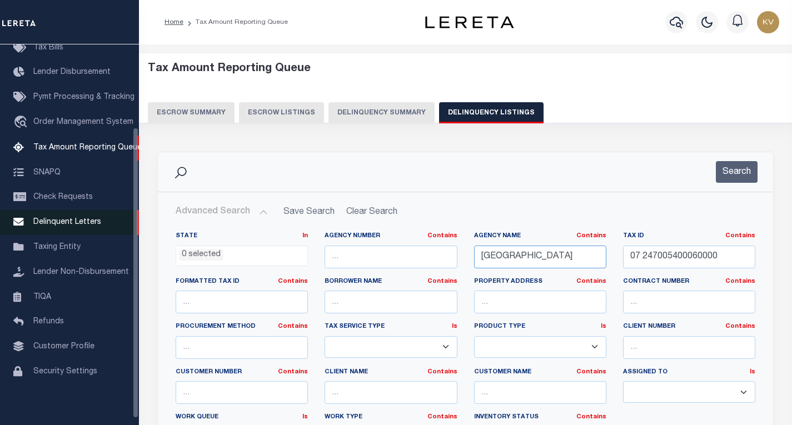
type input "[GEOGRAPHIC_DATA]"
click at [688, 259] on input "07 247005400060000" at bounding box center [689, 257] width 132 height 23
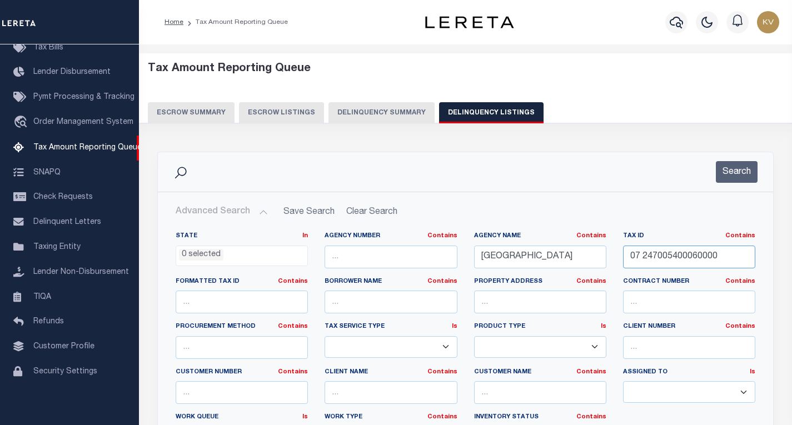
paste input "XA3A-0500-CVE13"
type input "XA3A-0500-CVE13"
click at [740, 170] on button "Search" at bounding box center [736, 172] width 42 height 22
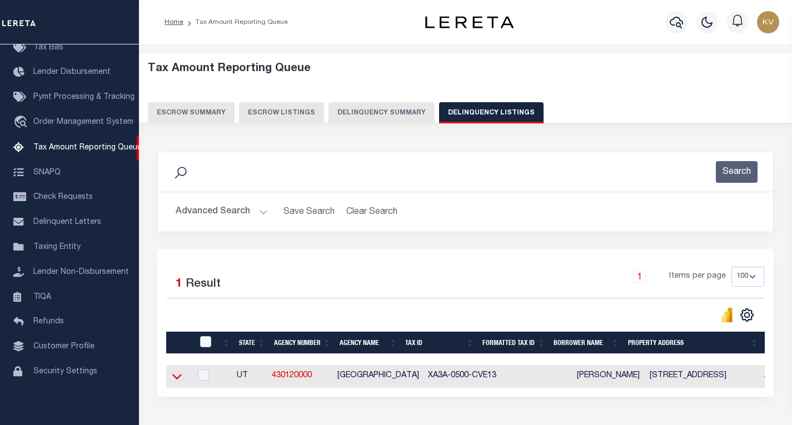
click at [177, 378] on icon at bounding box center [176, 376] width 9 height 12
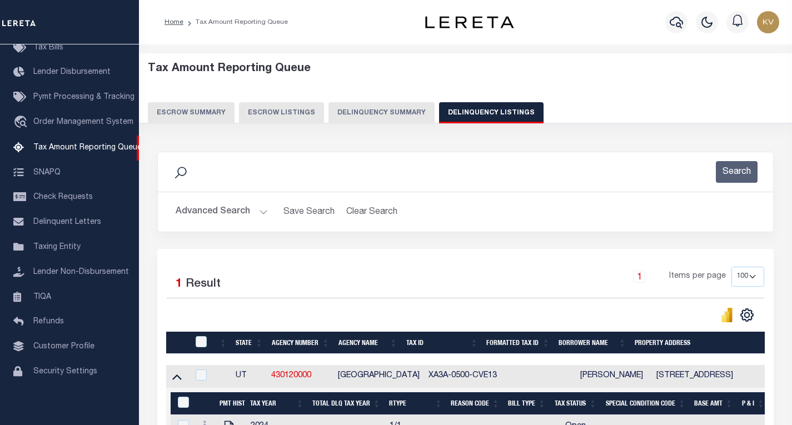
scroll to position [111, 0]
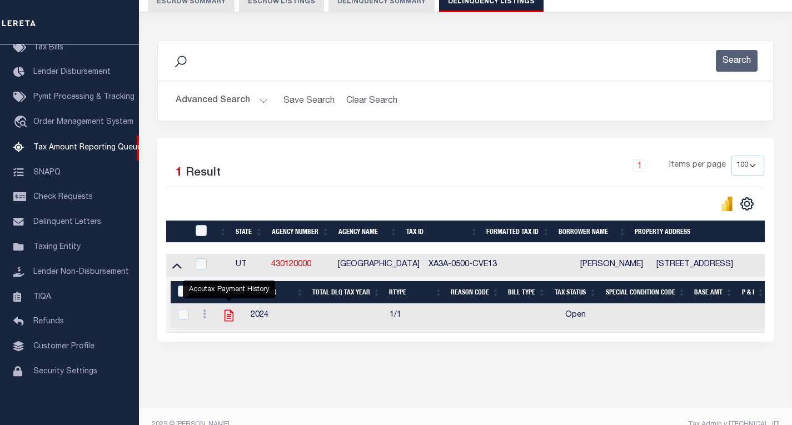
click at [229, 318] on icon "" at bounding box center [229, 315] width 14 height 14
checkbox input "true"
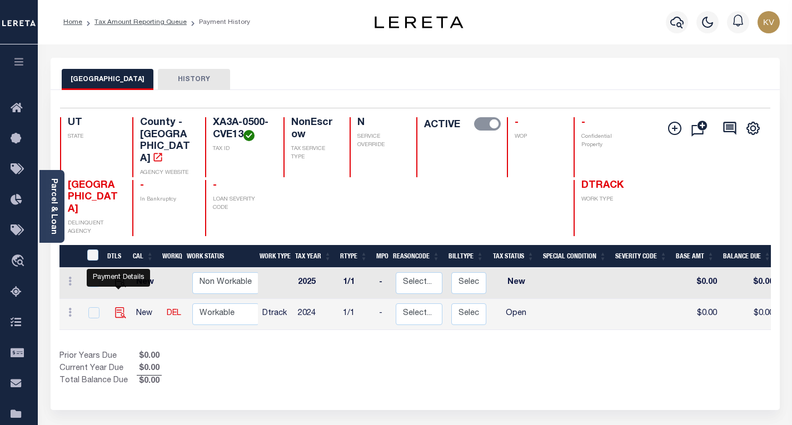
click at [121, 307] on img "" at bounding box center [120, 312] width 11 height 11
checkbox input "true"
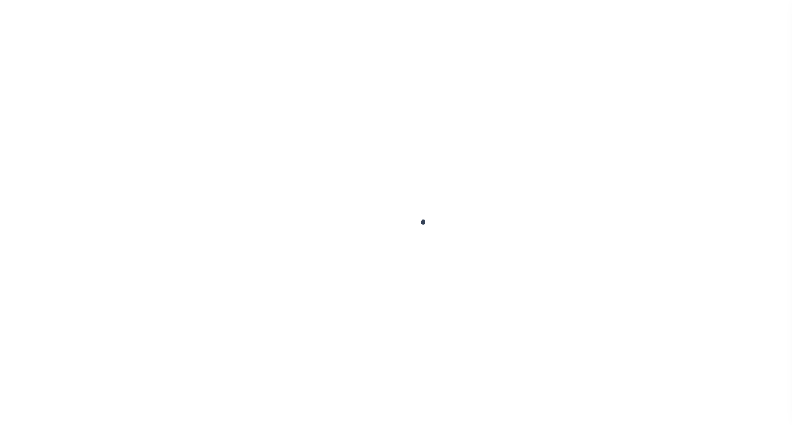
select select "OP2"
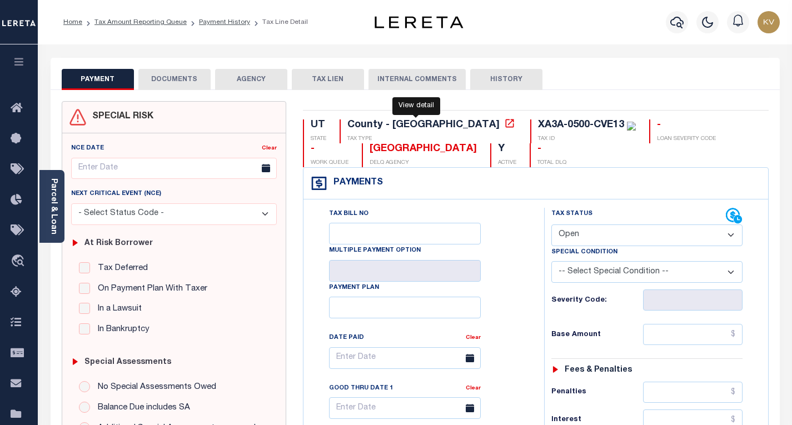
click at [504, 127] on icon at bounding box center [509, 123] width 11 height 11
